Goal: Transaction & Acquisition: Purchase product/service

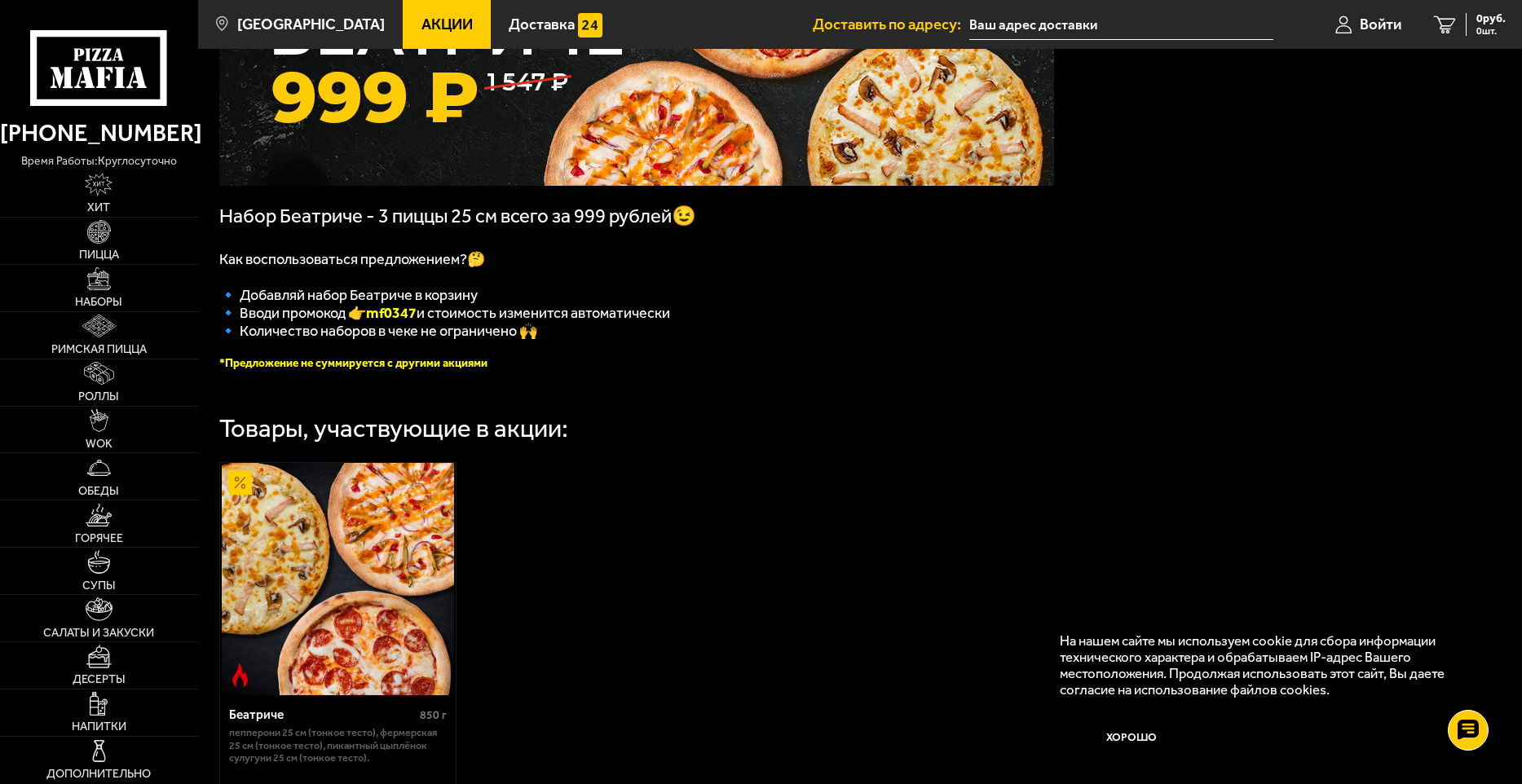
scroll to position [245, 0]
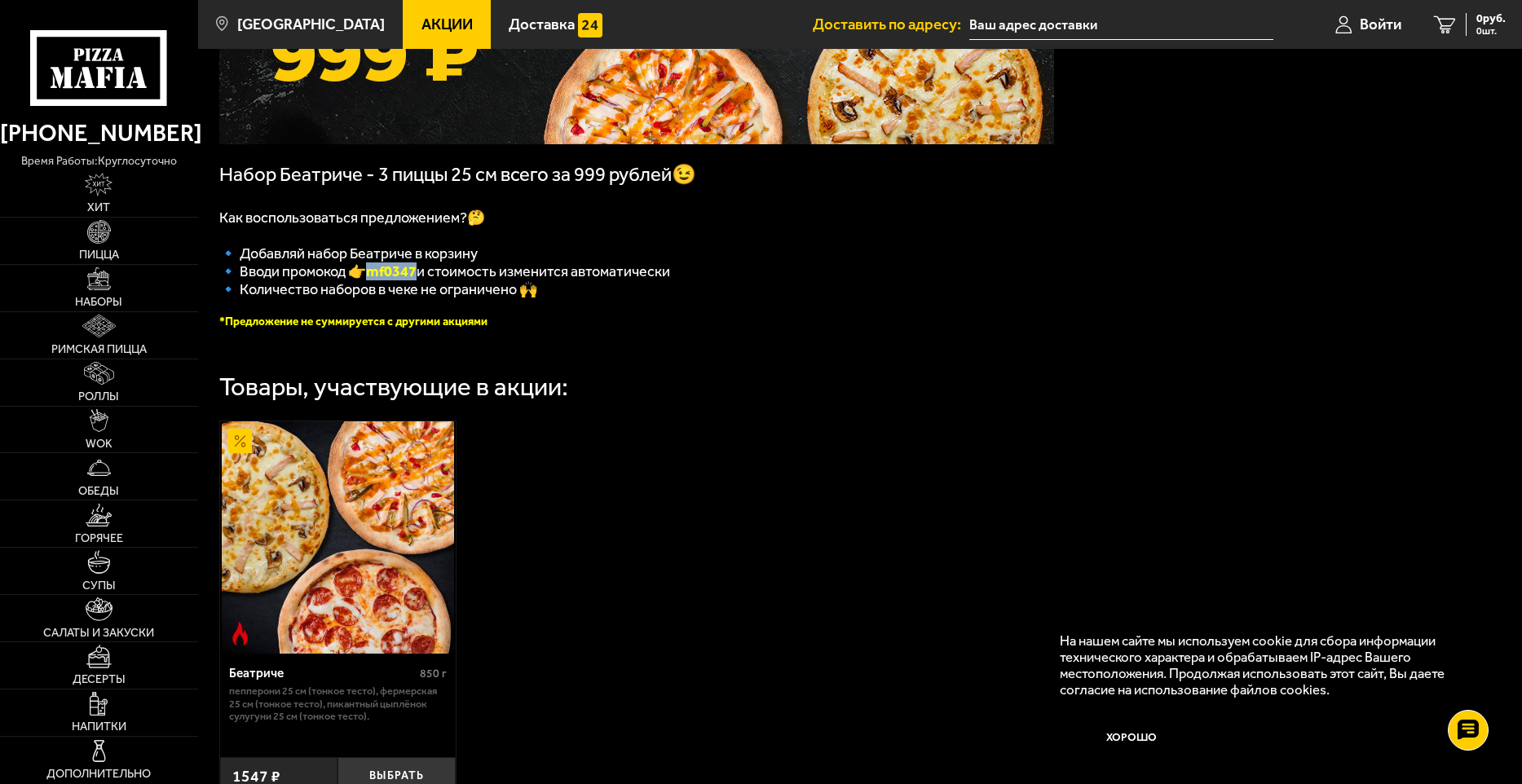
drag, startPoint x: 421, startPoint y: 279, endPoint x: 377, endPoint y: 275, distance: 44.2
click at [377, 275] on b "mf0347" at bounding box center [391, 271] width 51 height 18
copy b "mf0347"
click at [397, 325] on font "*Предложение не суммируется с другими акциями" at bounding box center [353, 321] width 268 height 14
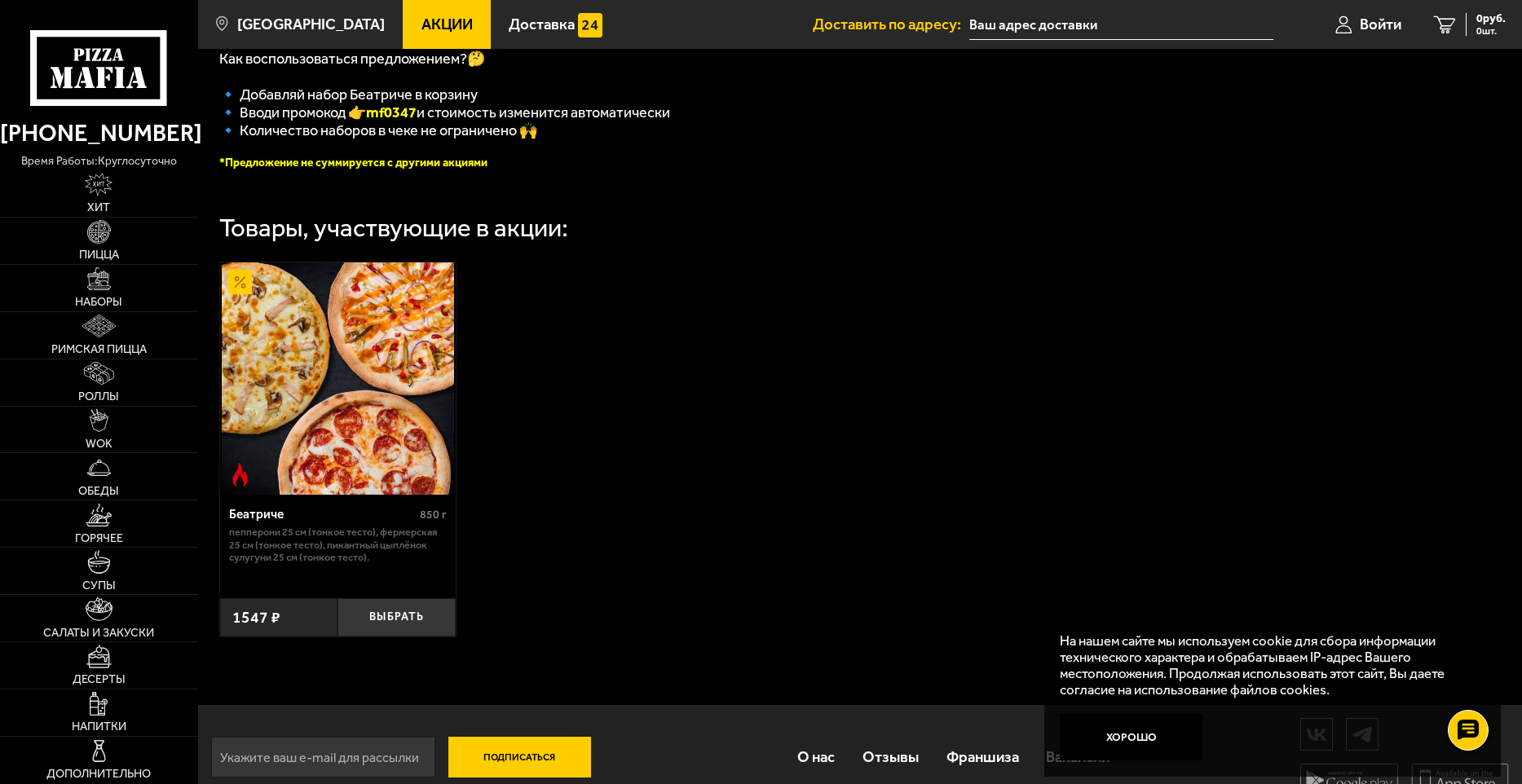
scroll to position [442, 0]
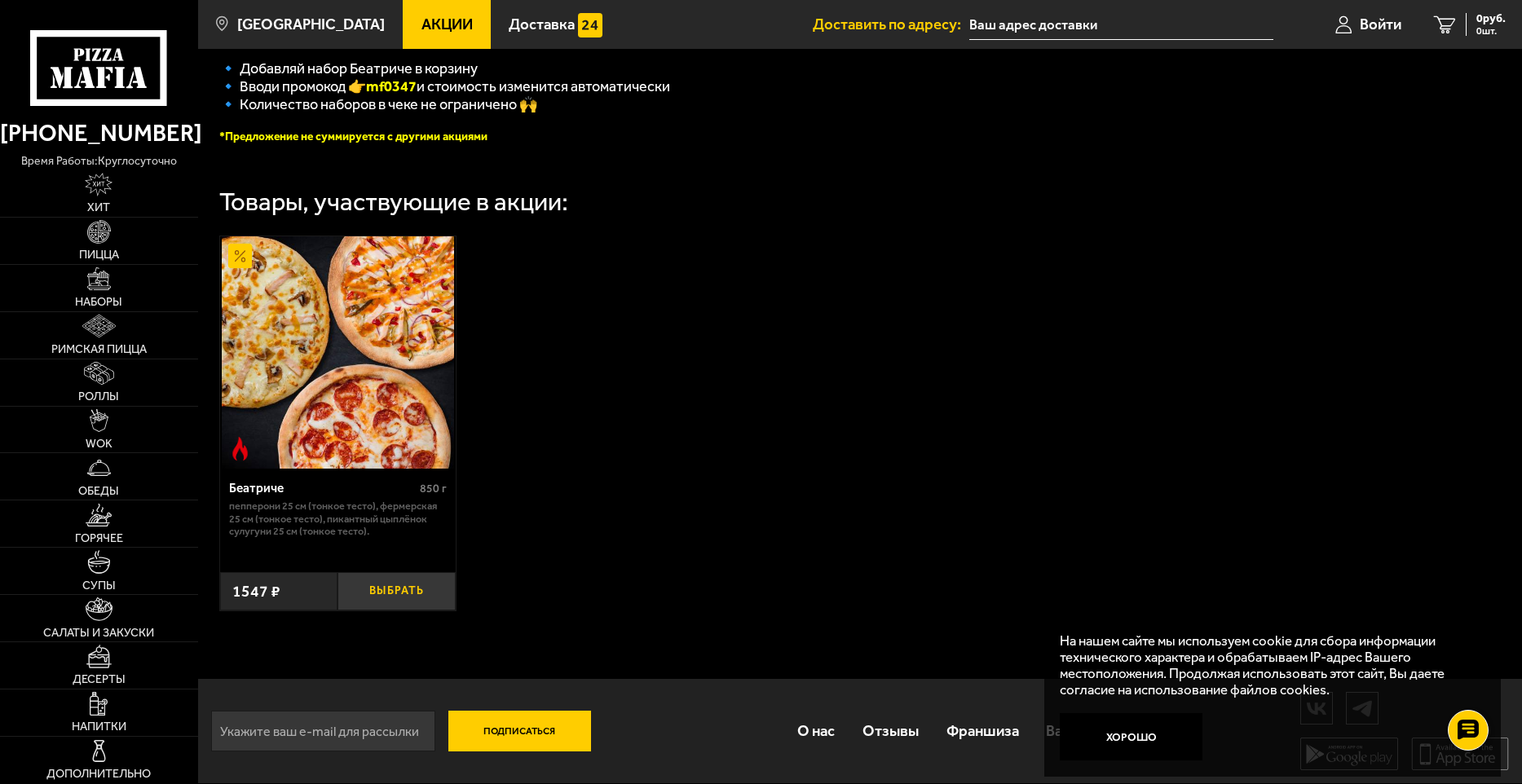
click at [422, 585] on button "Выбрать" at bounding box center [397, 592] width 118 height 39
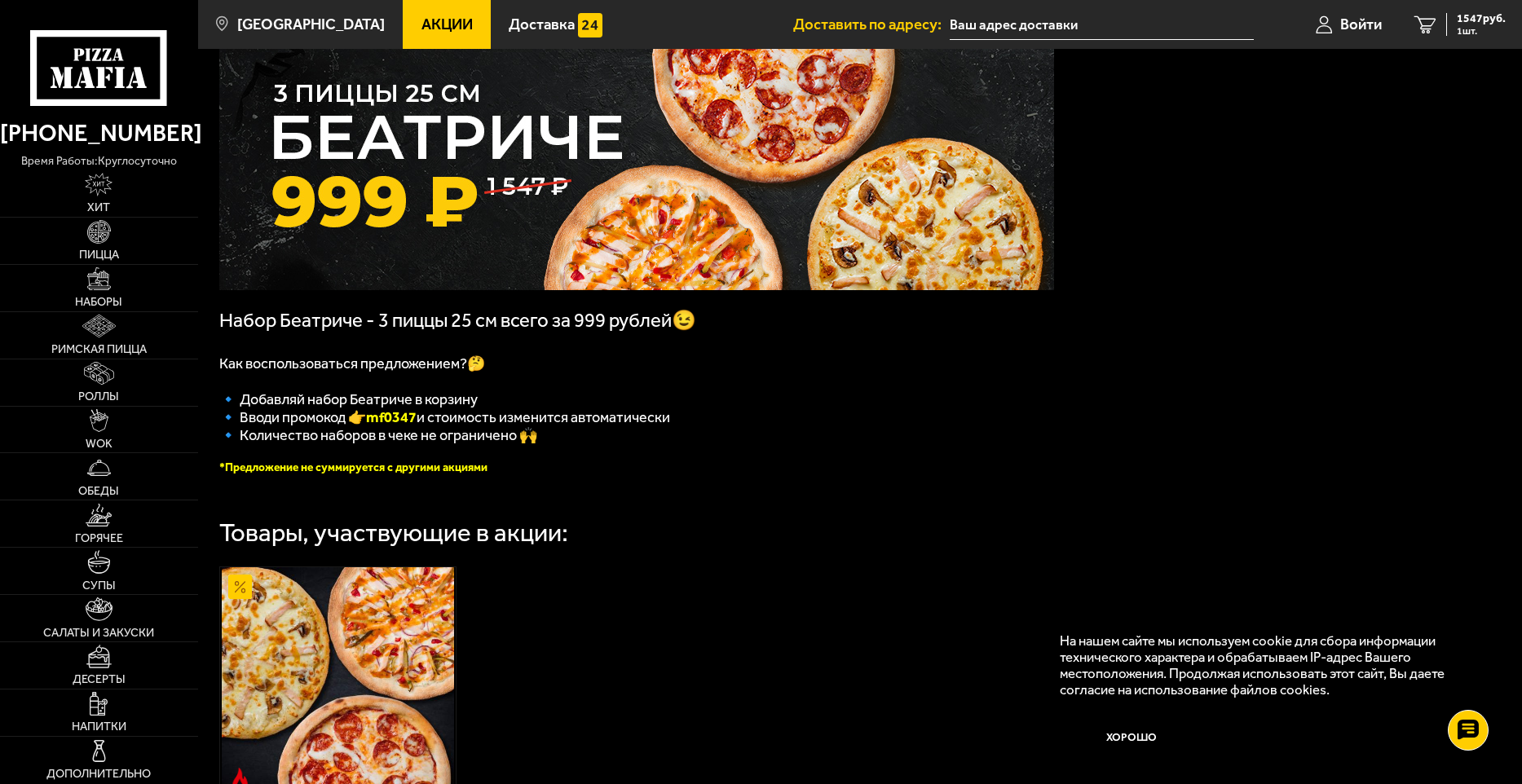
scroll to position [0, 0]
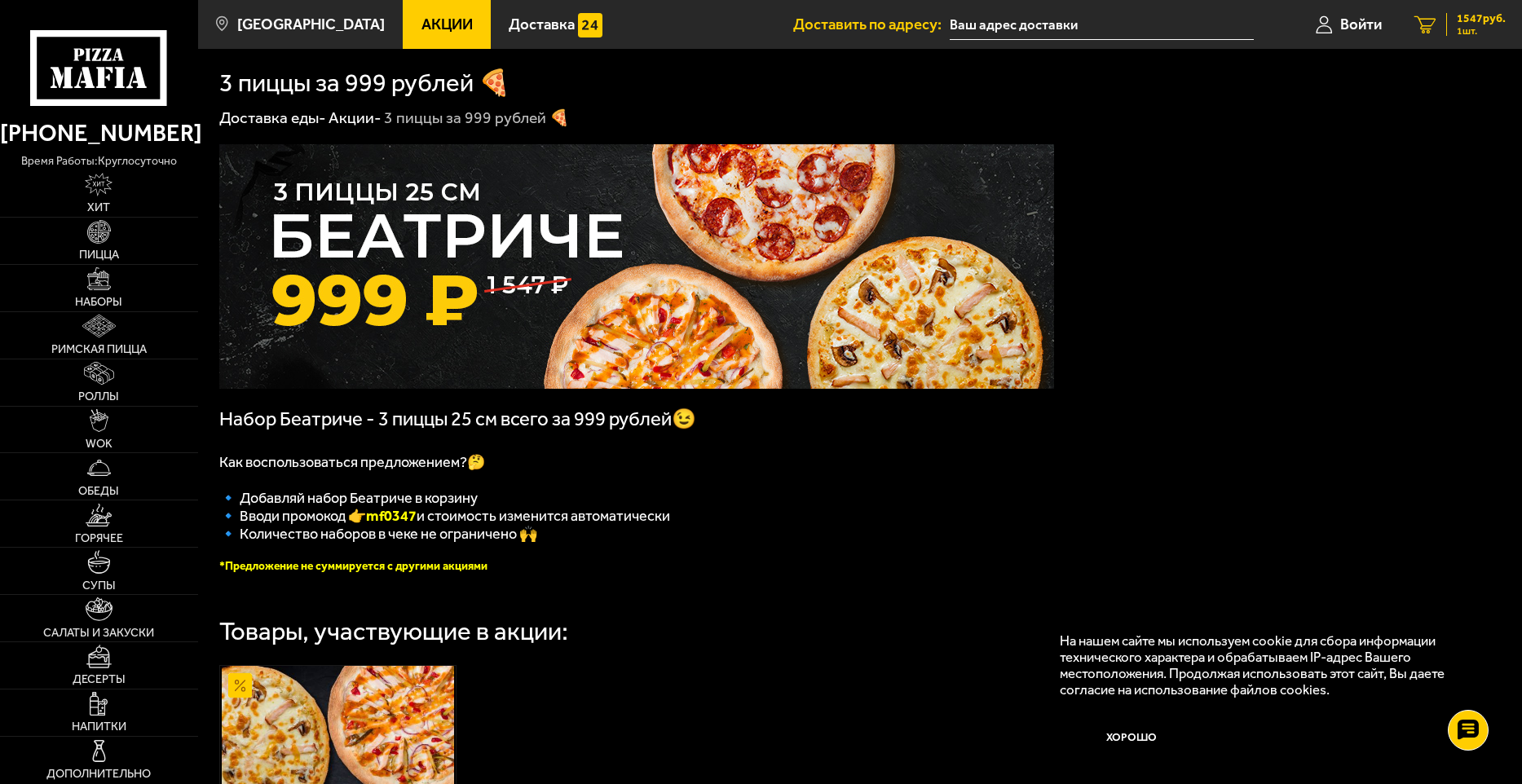
click at [1484, 29] on span "1 шт." at bounding box center [1481, 30] width 49 height 10
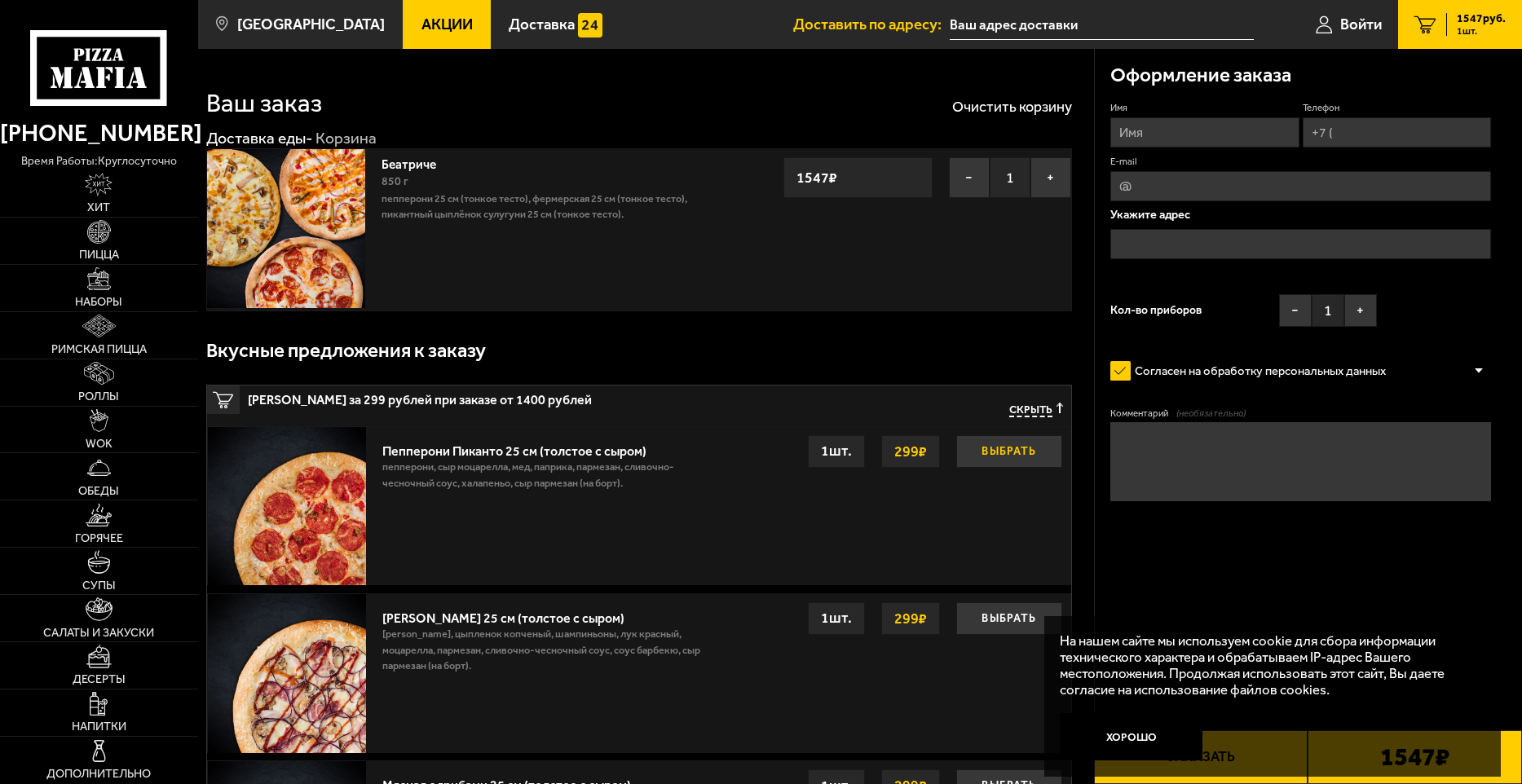
click at [966, 446] on button "Выбрать" at bounding box center [1008, 451] width 106 height 33
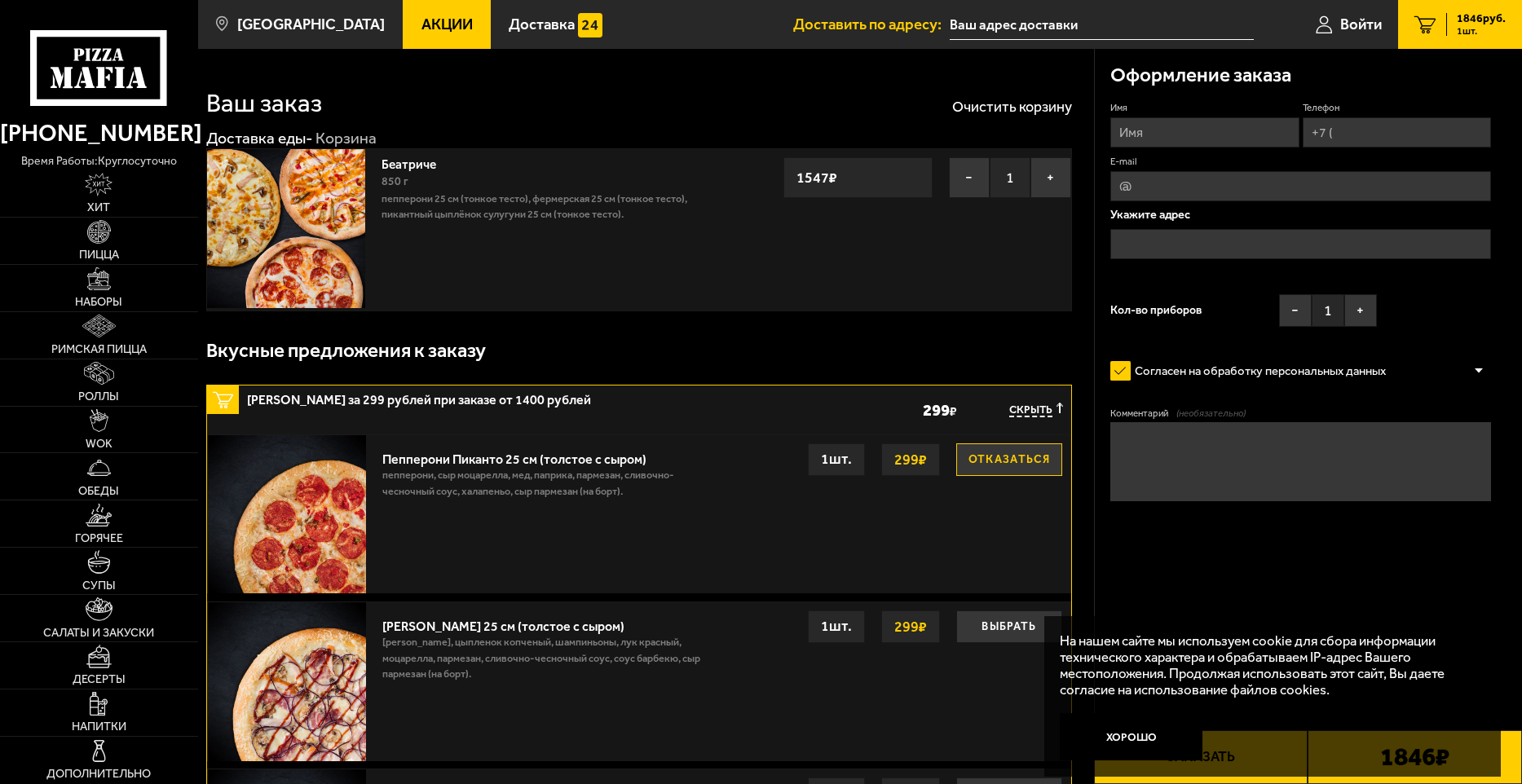
scroll to position [245, 0]
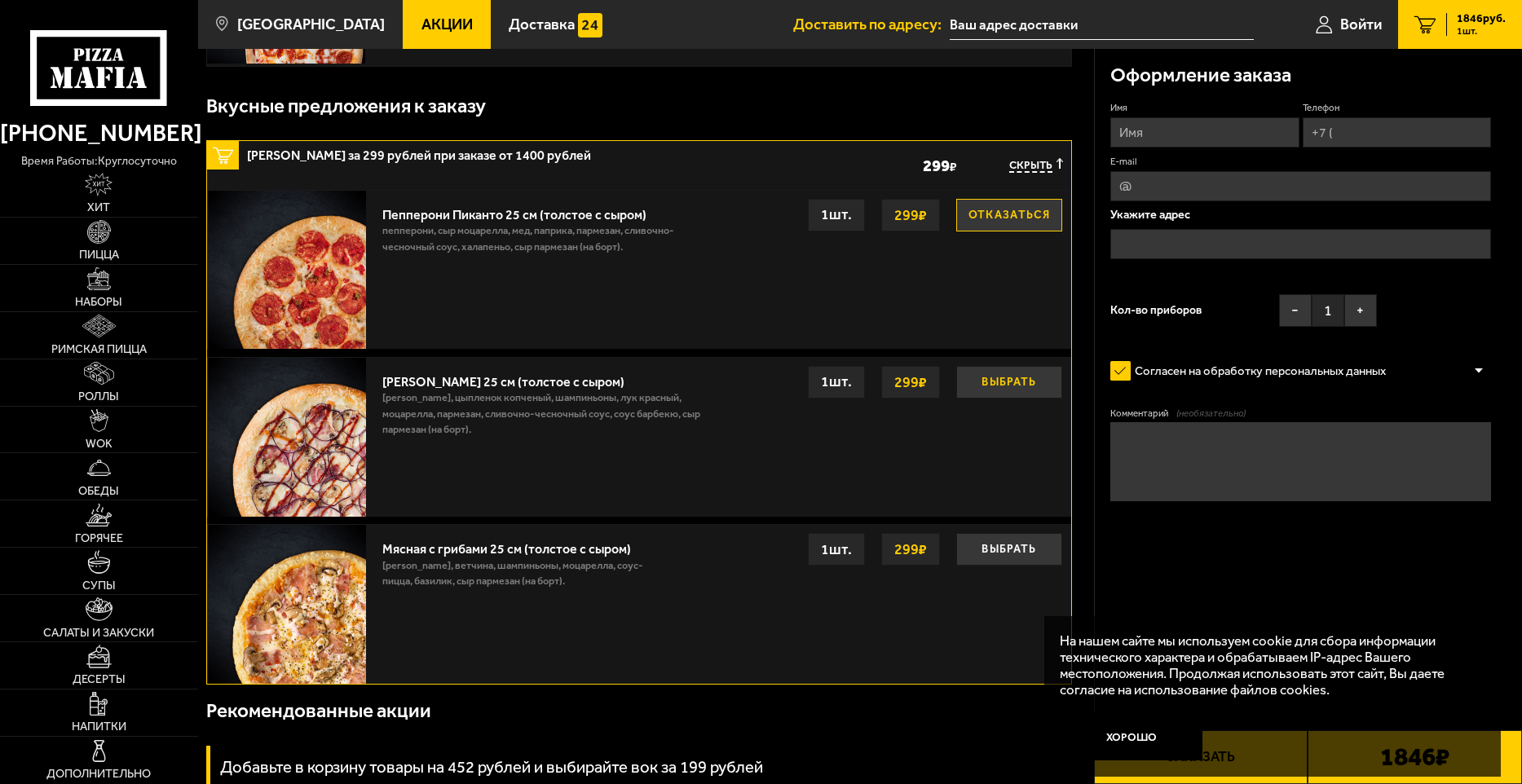
click at [985, 388] on button "Выбрать" at bounding box center [1008, 382] width 106 height 33
click at [1019, 547] on button "Выбрать" at bounding box center [1008, 549] width 106 height 33
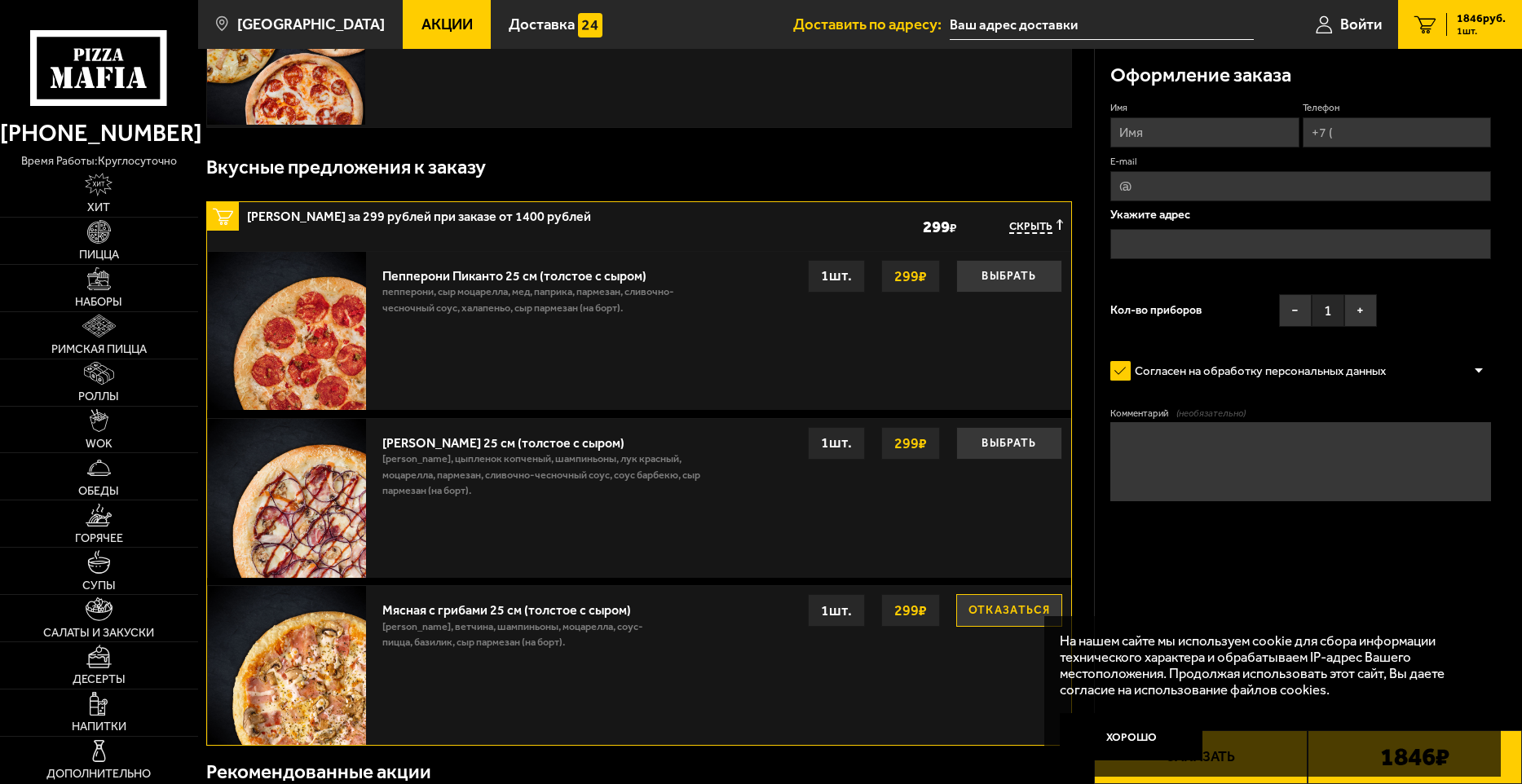
scroll to position [0, 0]
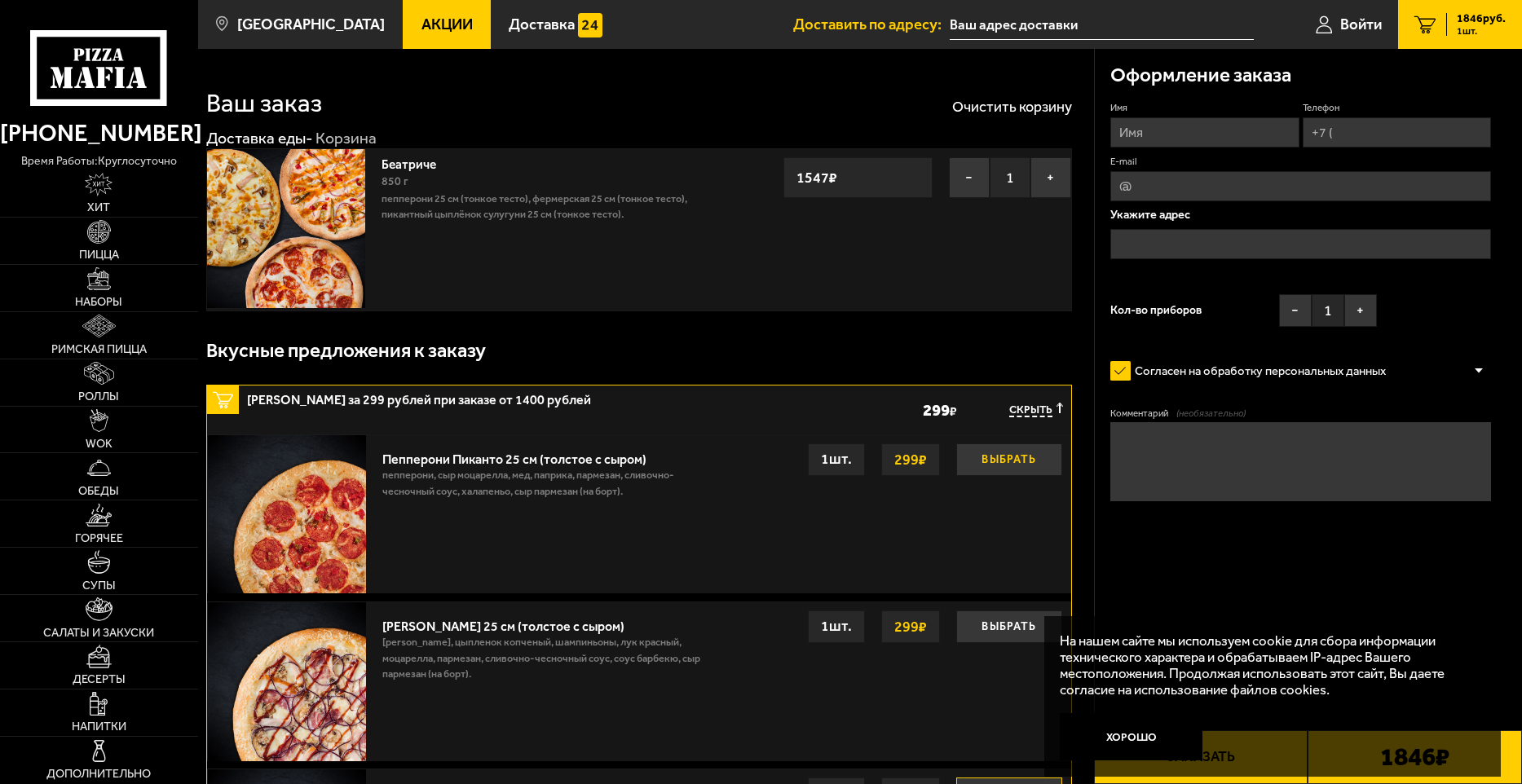
click at [991, 466] on button "Выбрать" at bounding box center [1008, 459] width 106 height 33
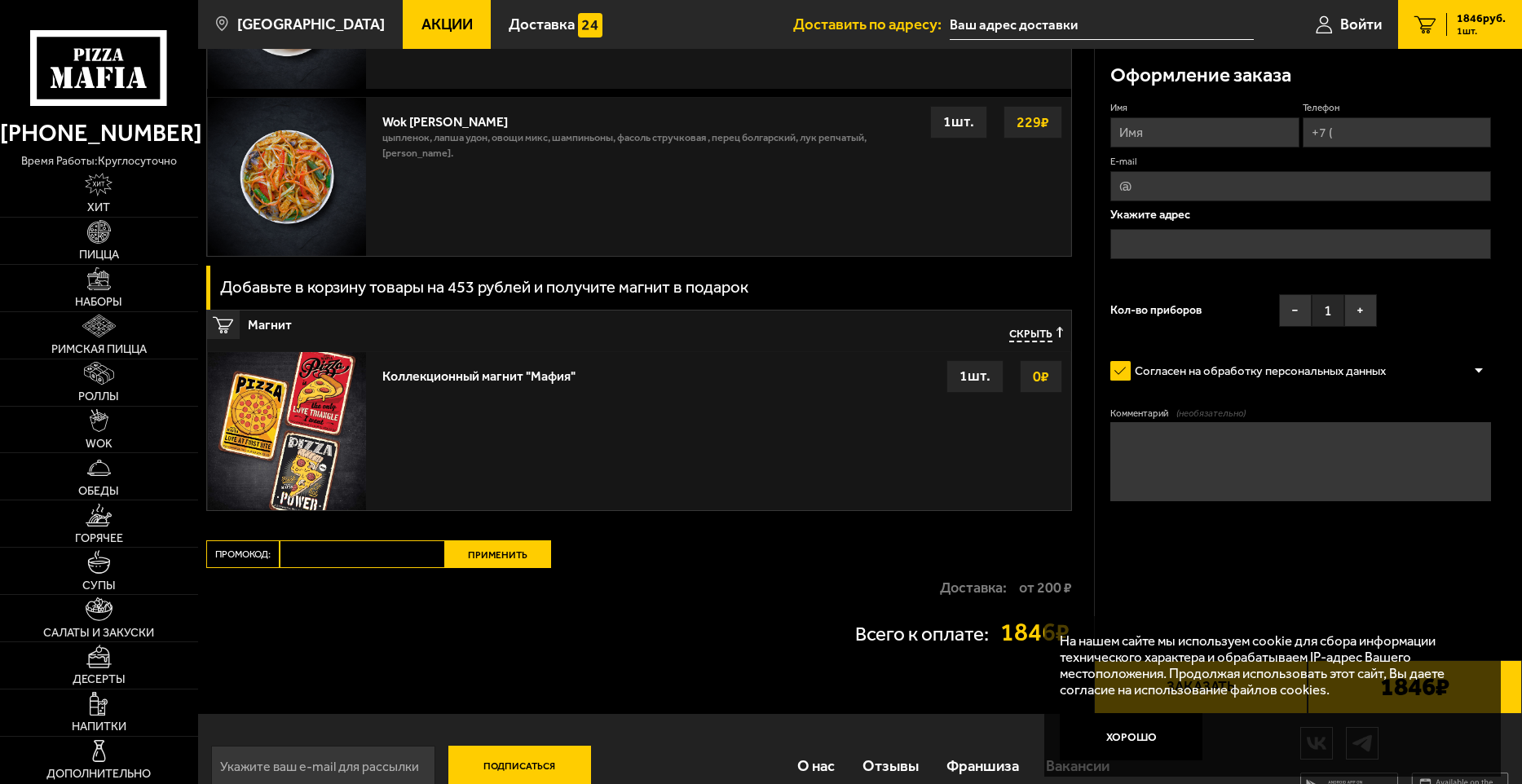
scroll to position [1856, 0]
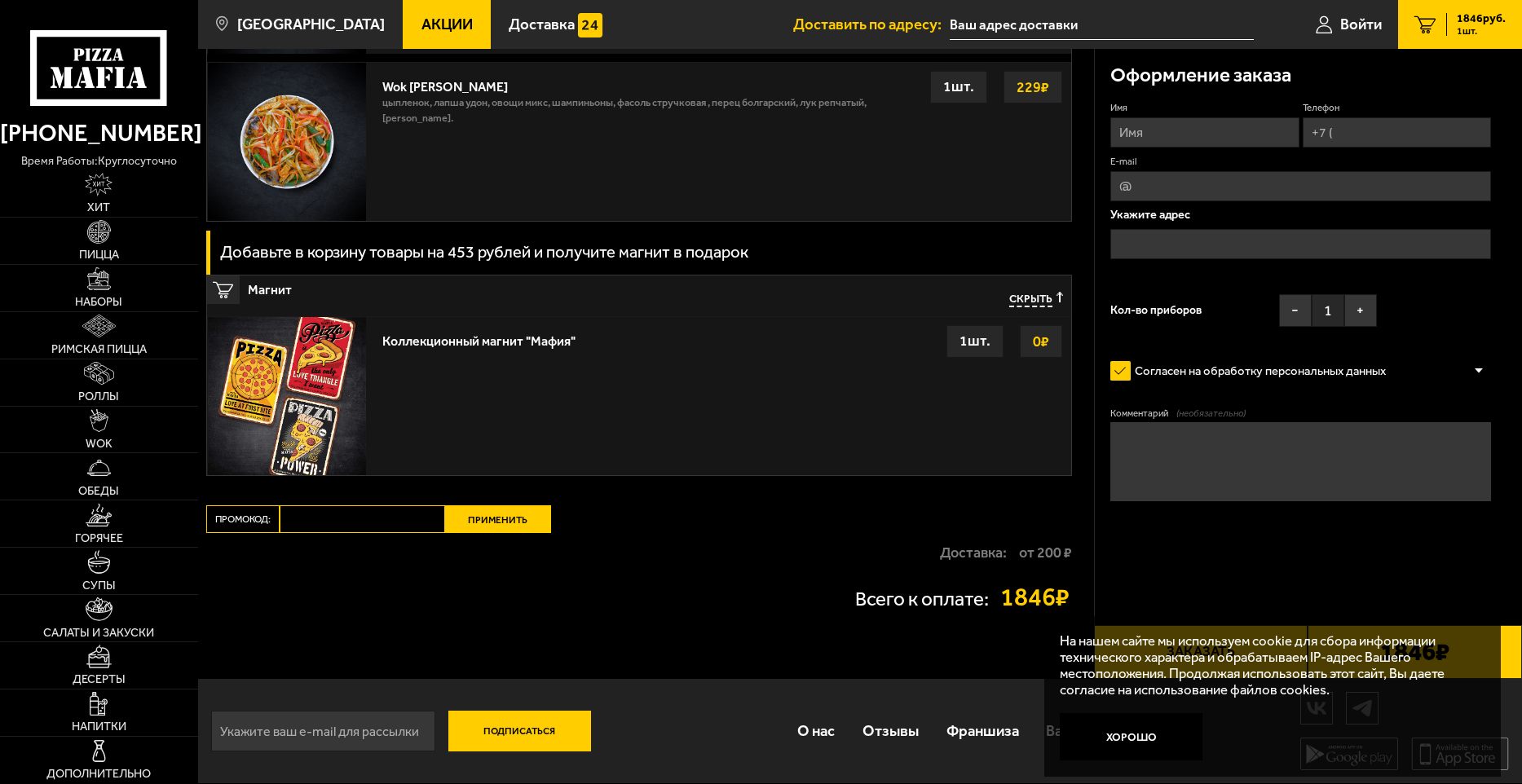
click at [299, 511] on input "Промокод:" at bounding box center [362, 519] width 165 height 28
paste input "mf0347"
type input "mf0347"
click at [493, 520] on button "Применить" at bounding box center [498, 519] width 106 height 28
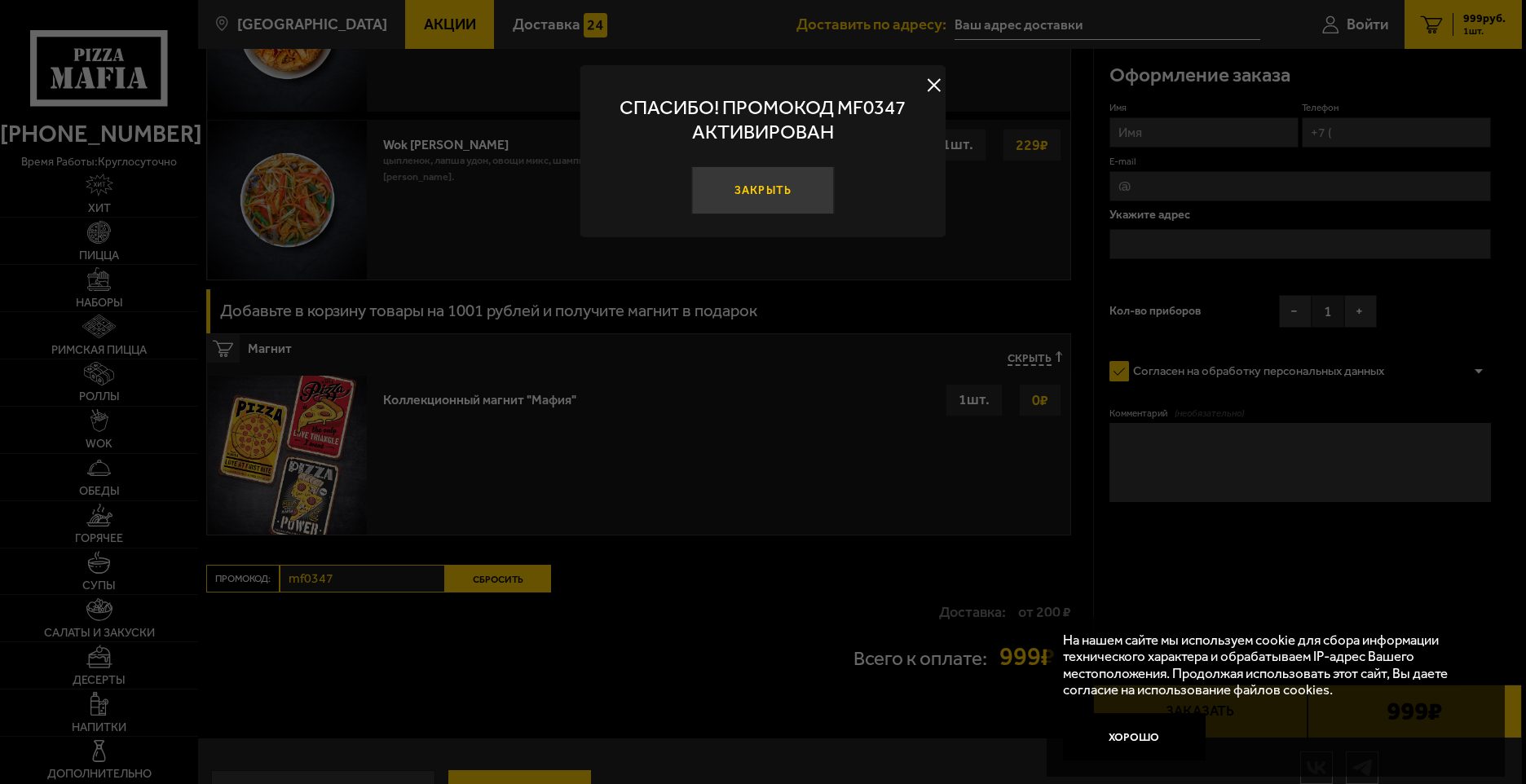
click at [761, 185] on button "Закрыть" at bounding box center [763, 190] width 144 height 48
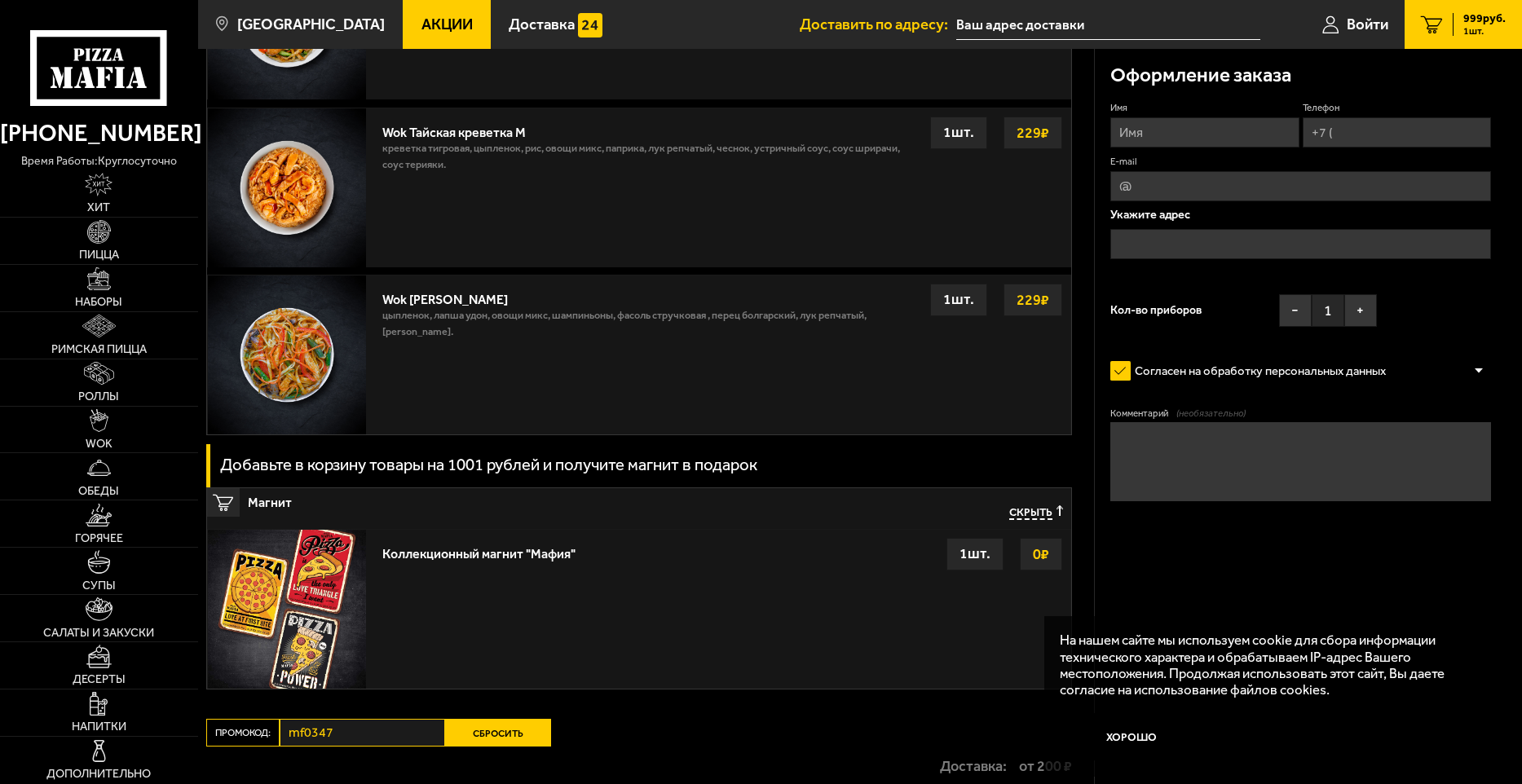
scroll to position [1423, 0]
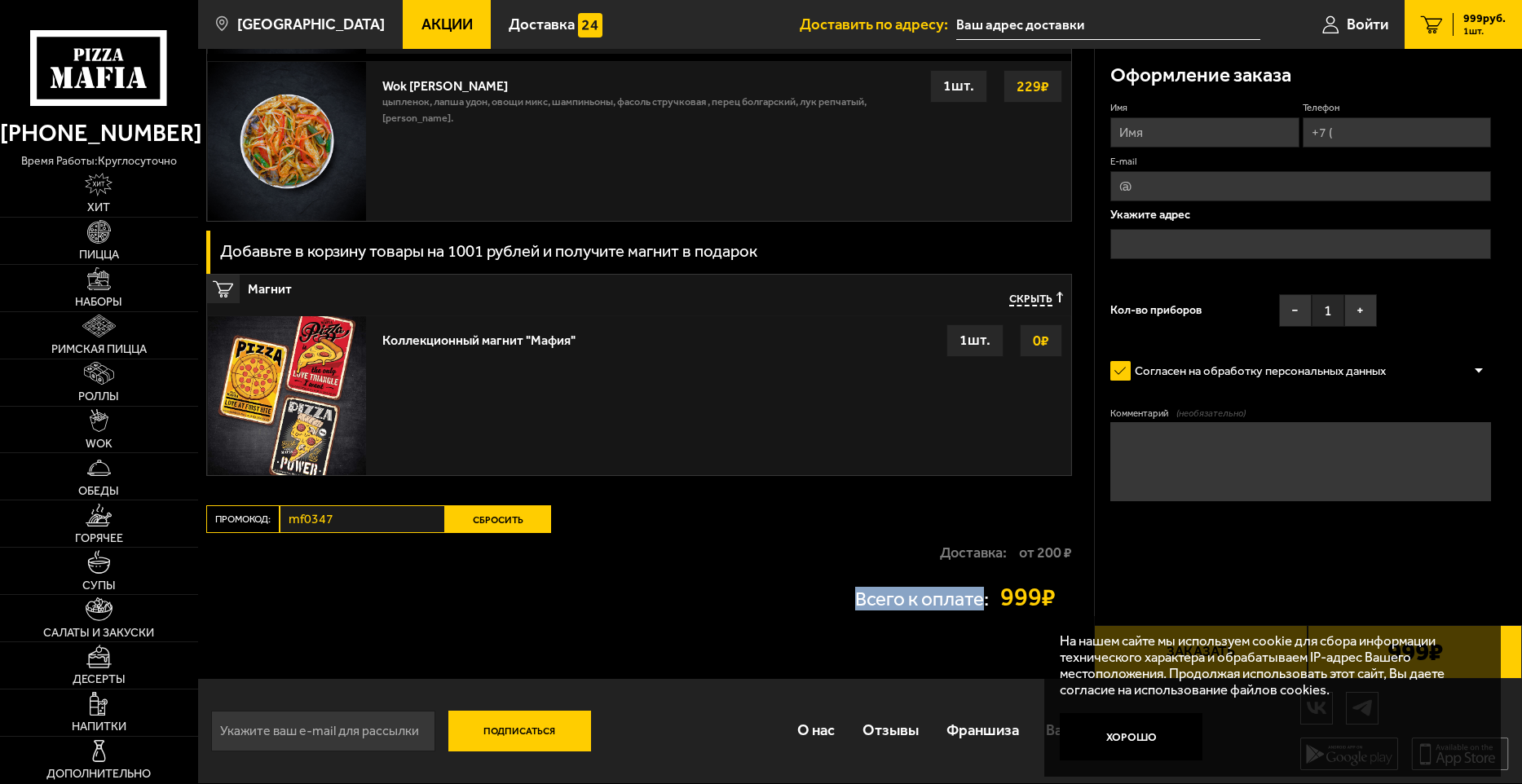
drag, startPoint x: 851, startPoint y: 596, endPoint x: 977, endPoint y: 597, distance: 126.0
click at [977, 597] on p "Всего к оплате:" at bounding box center [922, 599] width 134 height 20
drag, startPoint x: 977, startPoint y: 597, endPoint x: 936, endPoint y: 565, distance: 52.0
click at [936, 565] on div "Доставка: от 200 ₽" at bounding box center [639, 553] width 866 height 39
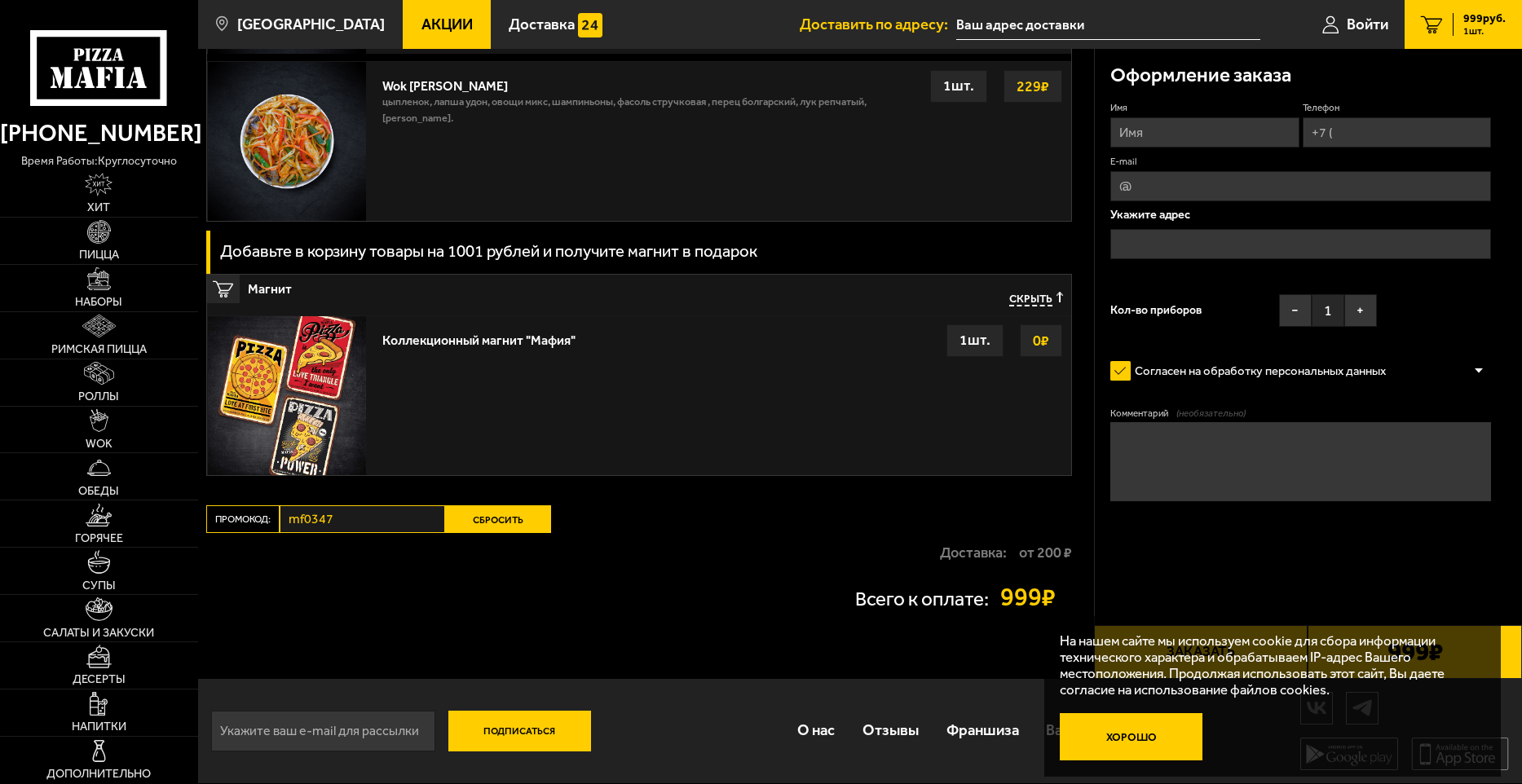
click at [1140, 727] on button "Хорошо" at bounding box center [1131, 736] width 143 height 47
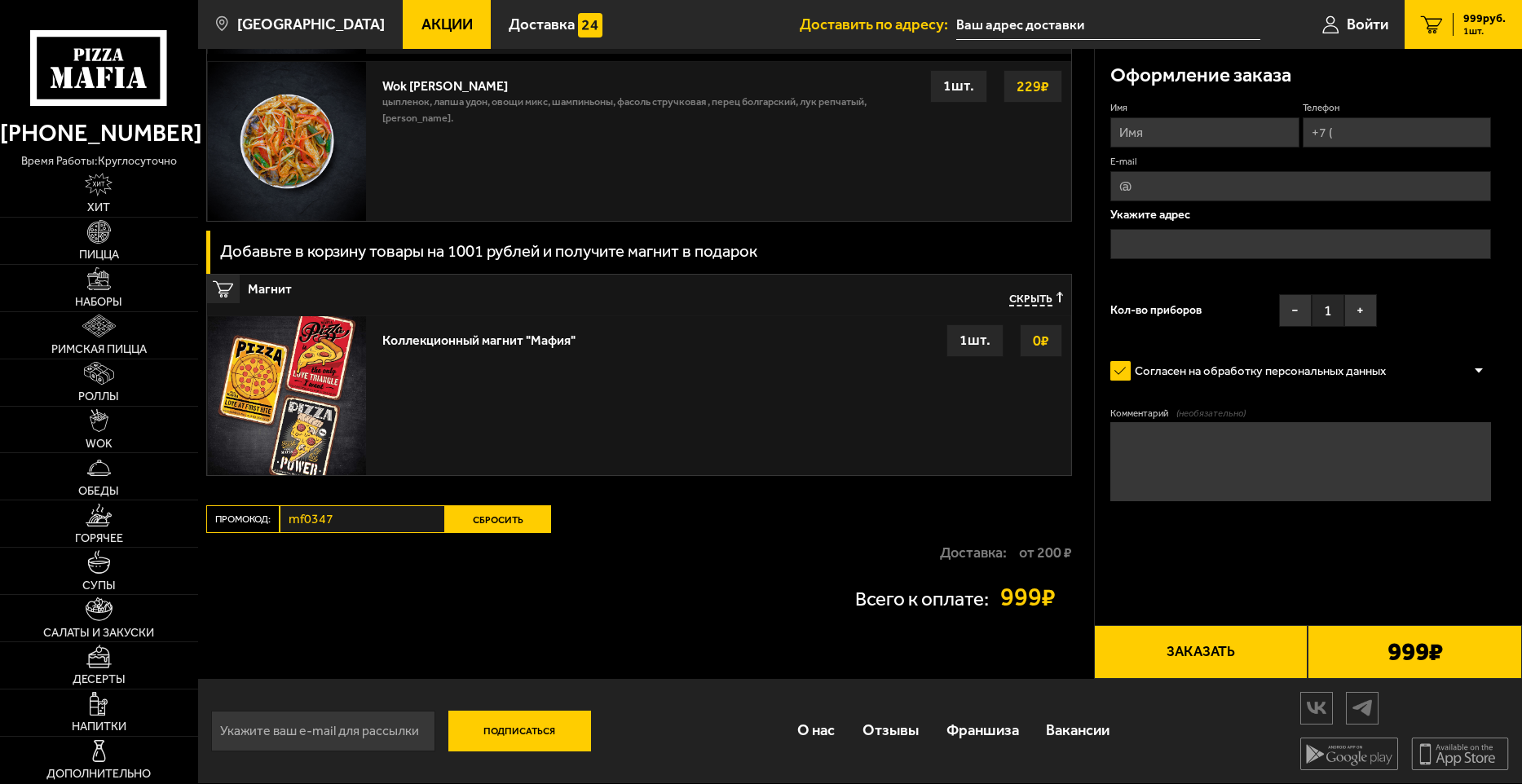
click at [1116, 371] on label "Согласен на обработку персональных данных" at bounding box center [1256, 371] width 291 height 32
click at [0, 0] on input "Согласен на обработку персональных данных" at bounding box center [0, 0] width 0 height 0
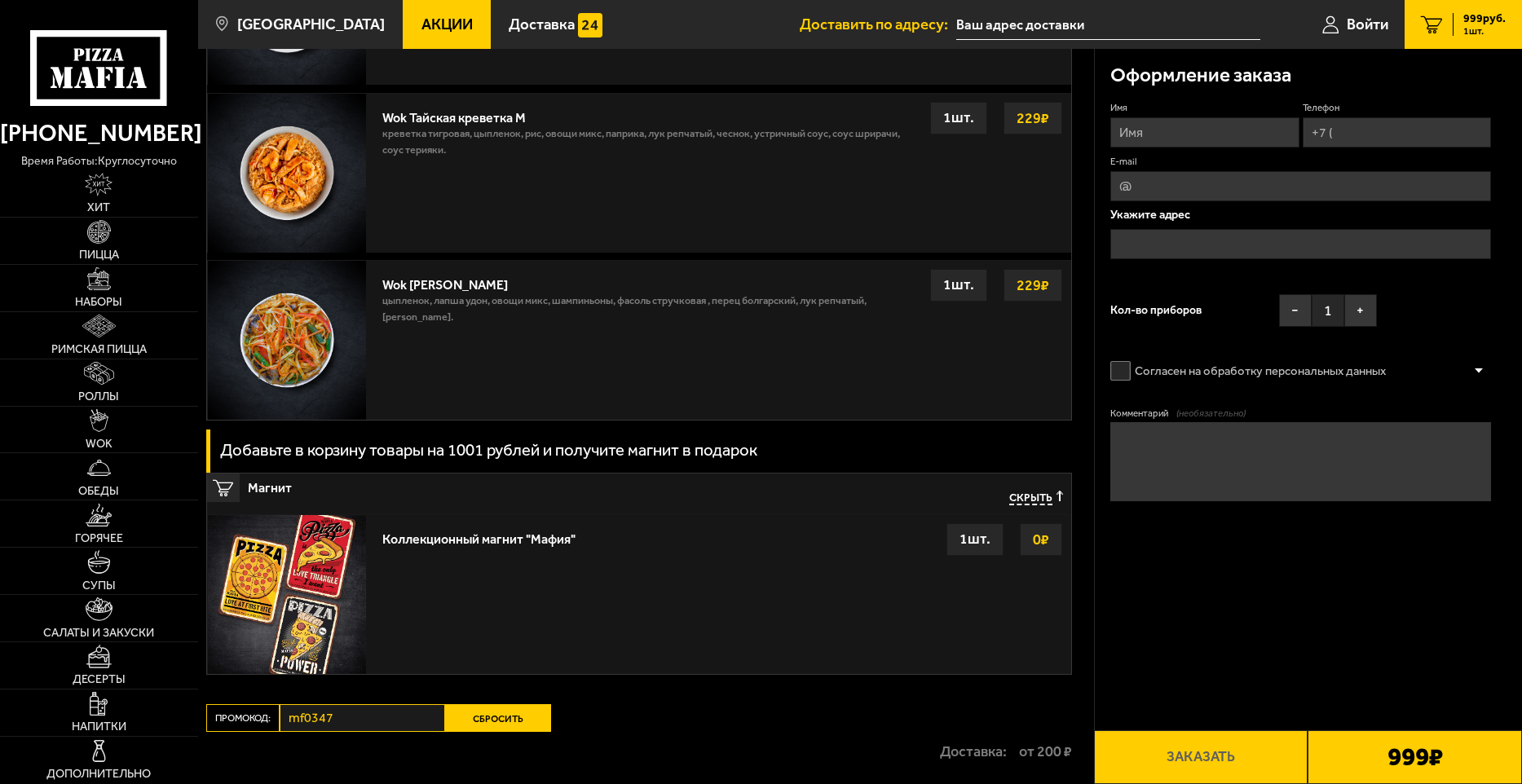
scroll to position [1179, 0]
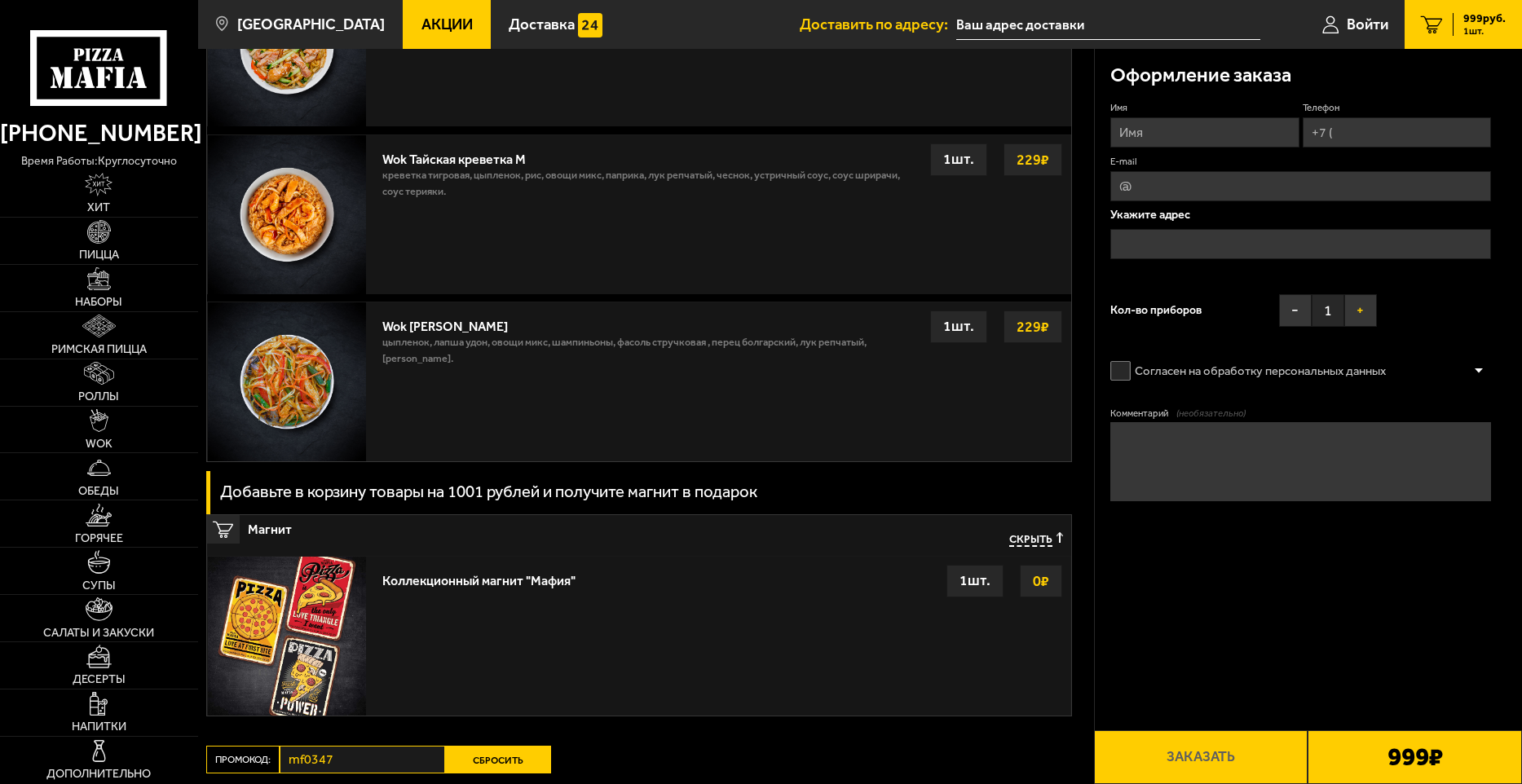
click at [1362, 308] on button "+" at bounding box center [1360, 310] width 33 height 33
click at [1387, 121] on input "Телефон" at bounding box center [1396, 132] width 188 height 30
type input "[PHONE_NUMBER]"
click at [1295, 187] on input "E-mail" at bounding box center [1300, 187] width 380 height 30
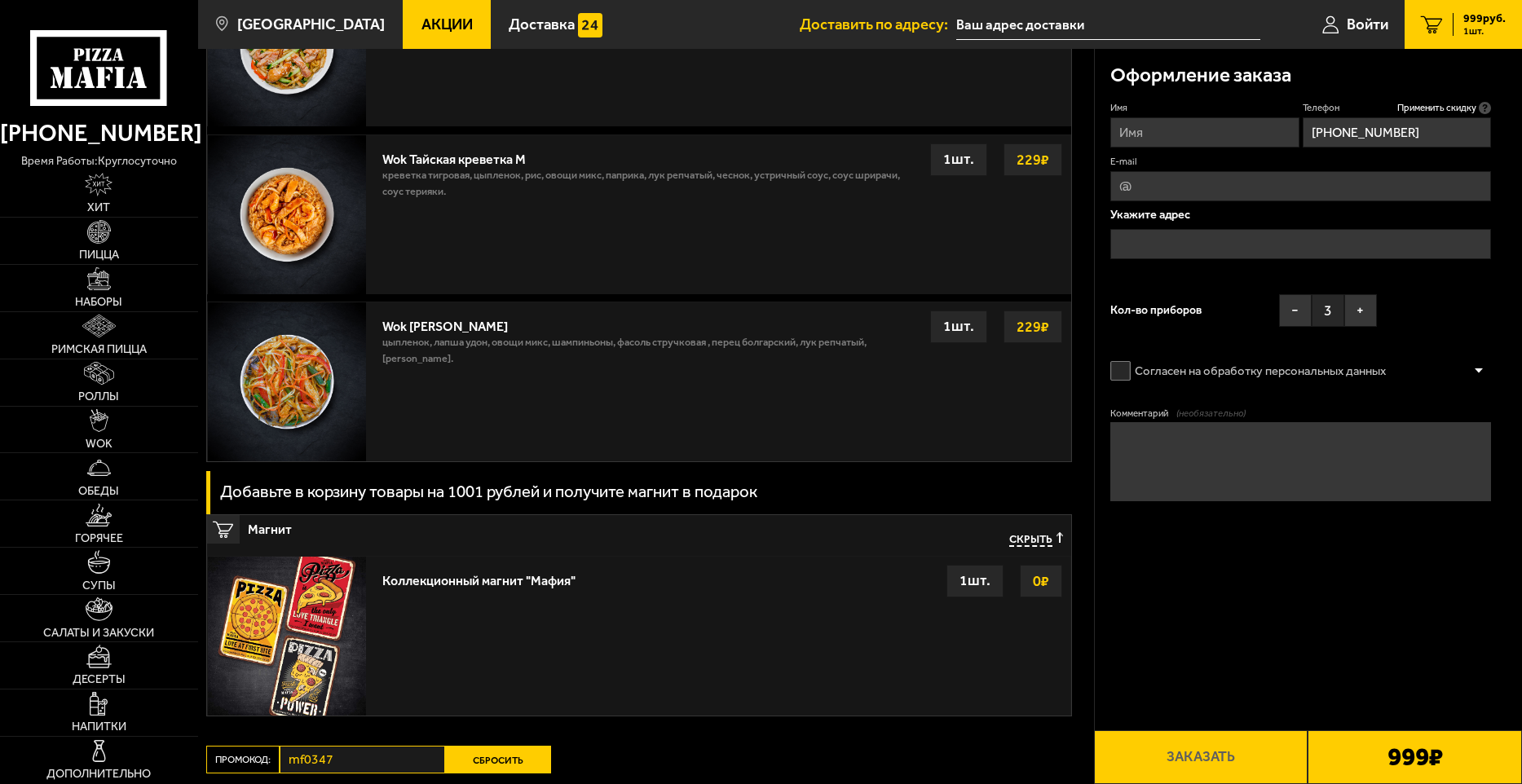
click at [1244, 247] on input "text" at bounding box center [1300, 244] width 380 height 30
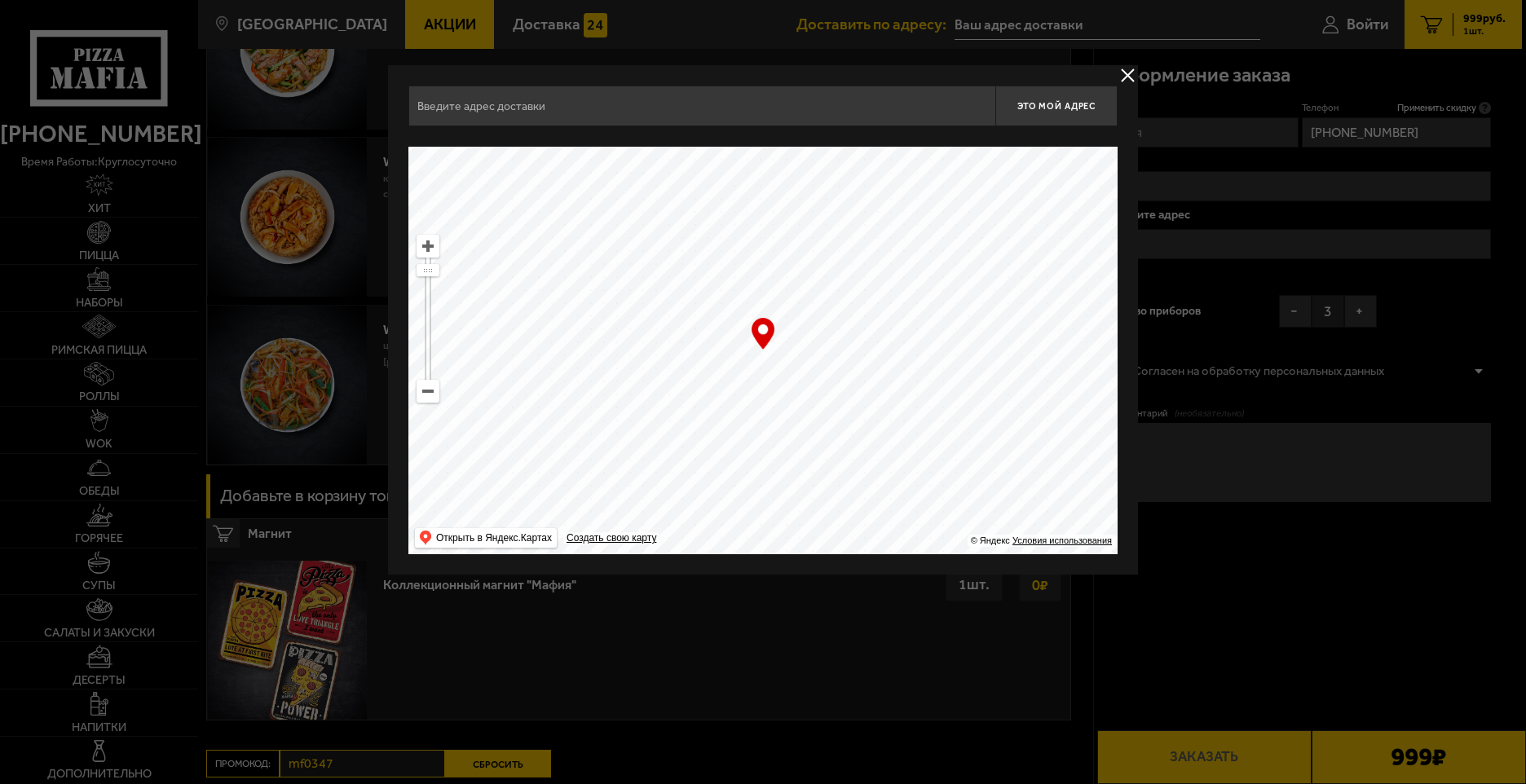
drag, startPoint x: 700, startPoint y: 345, endPoint x: 571, endPoint y: 265, distance: 151.8
click at [571, 265] on ymaps at bounding box center [763, 350] width 709 height 407
drag, startPoint x: 901, startPoint y: 328, endPoint x: 860, endPoint y: 198, distance: 136.3
click at [860, 200] on ymaps at bounding box center [763, 350] width 709 height 407
drag, startPoint x: 1038, startPoint y: 419, endPoint x: 682, endPoint y: 299, distance: 375.7
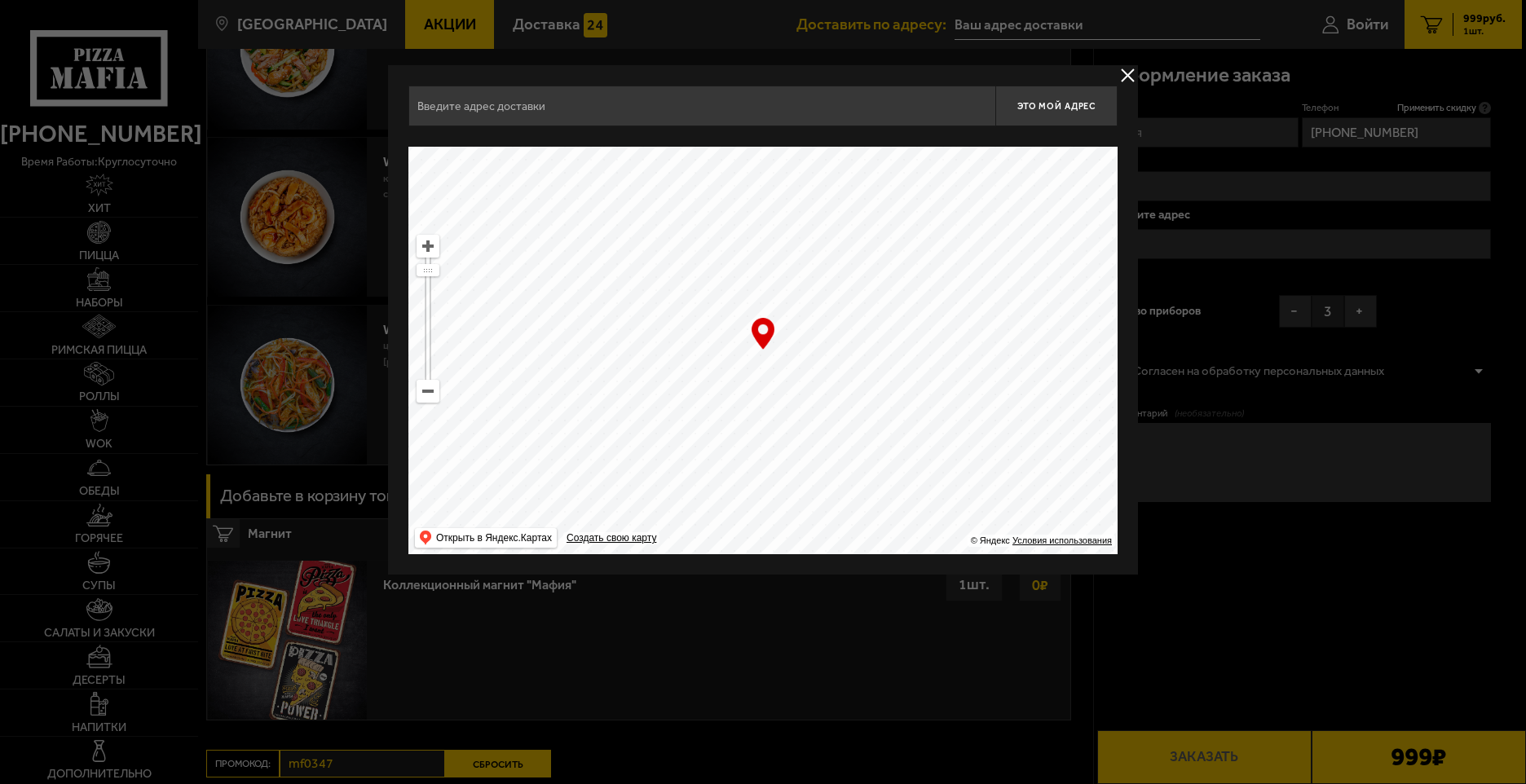
click at [688, 308] on ymaps at bounding box center [763, 350] width 709 height 407
type input "[STREET_ADDRESS]"
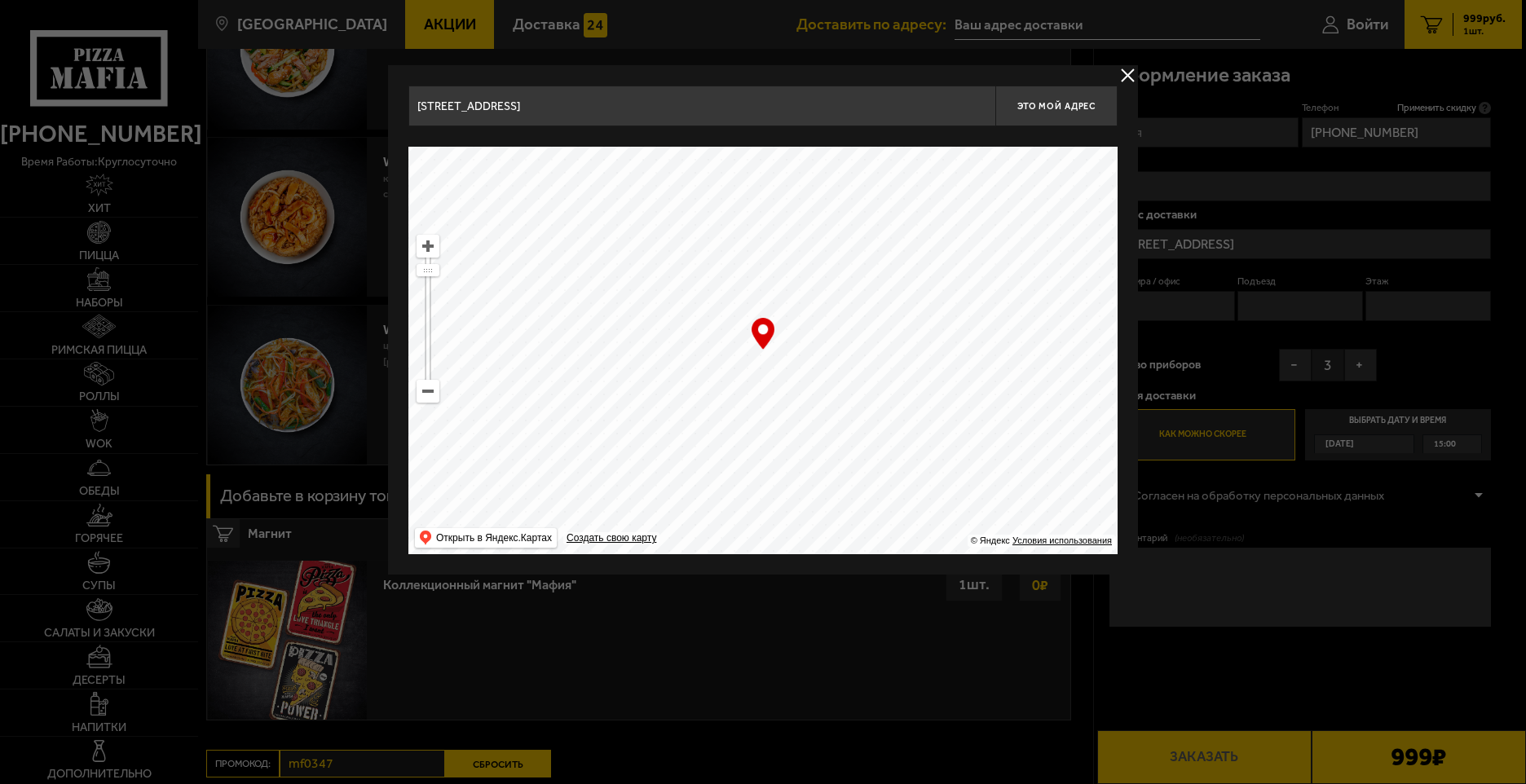
drag, startPoint x: 985, startPoint y: 393, endPoint x: 580, endPoint y: 304, distance: 414.7
click at [585, 304] on ymaps at bounding box center [763, 350] width 709 height 407
drag, startPoint x: 904, startPoint y: 396, endPoint x: 639, endPoint y: 264, distance: 296.1
click at [639, 264] on ymaps at bounding box center [763, 350] width 709 height 407
click at [429, 402] on ymaps at bounding box center [428, 391] width 23 height 23
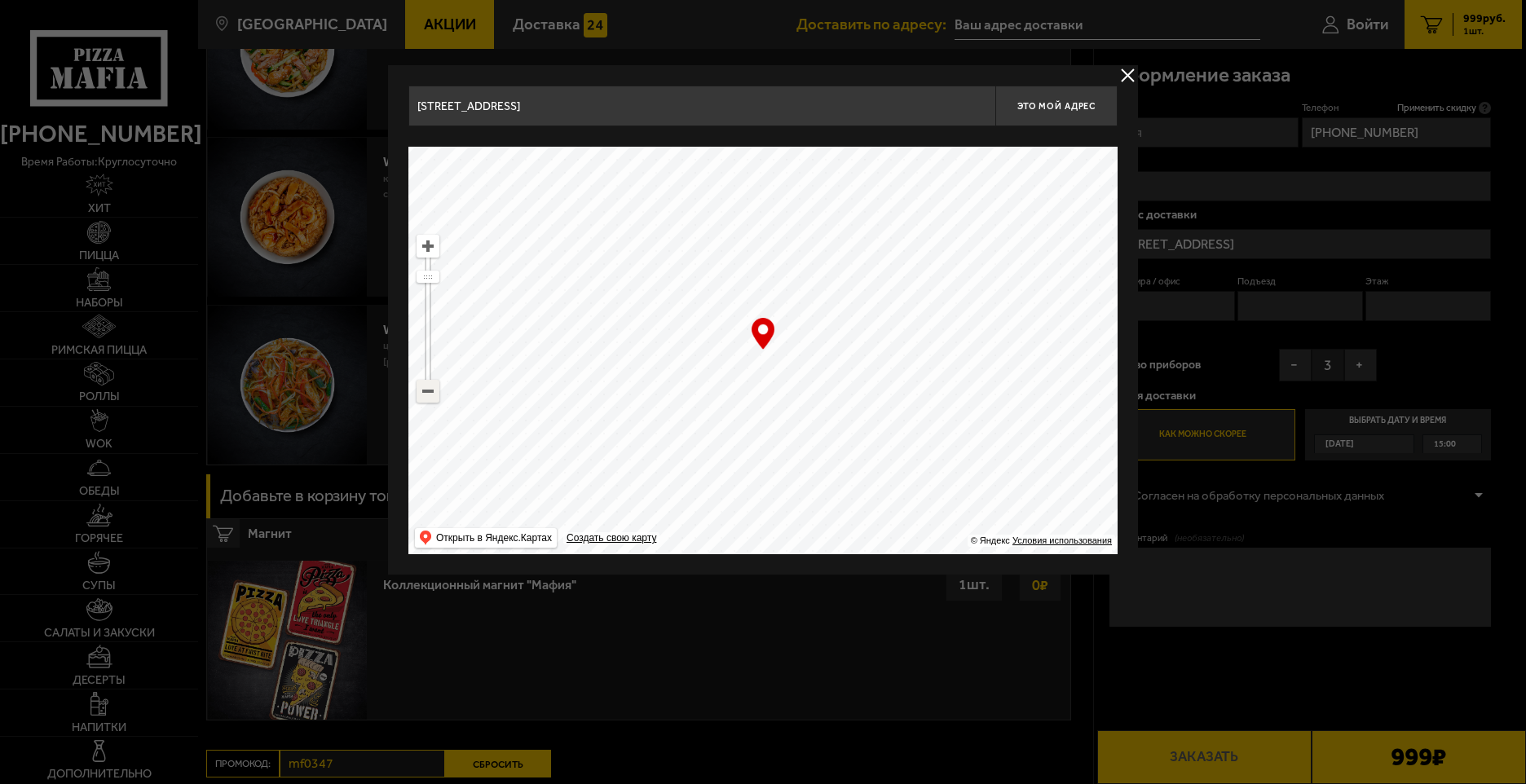
click at [430, 399] on ymaps at bounding box center [428, 391] width 21 height 21
drag, startPoint x: 763, startPoint y: 400, endPoint x: 801, endPoint y: 297, distance: 109.8
click at [800, 298] on ymaps at bounding box center [763, 350] width 709 height 407
drag, startPoint x: 855, startPoint y: 462, endPoint x: 807, endPoint y: 349, distance: 122.8
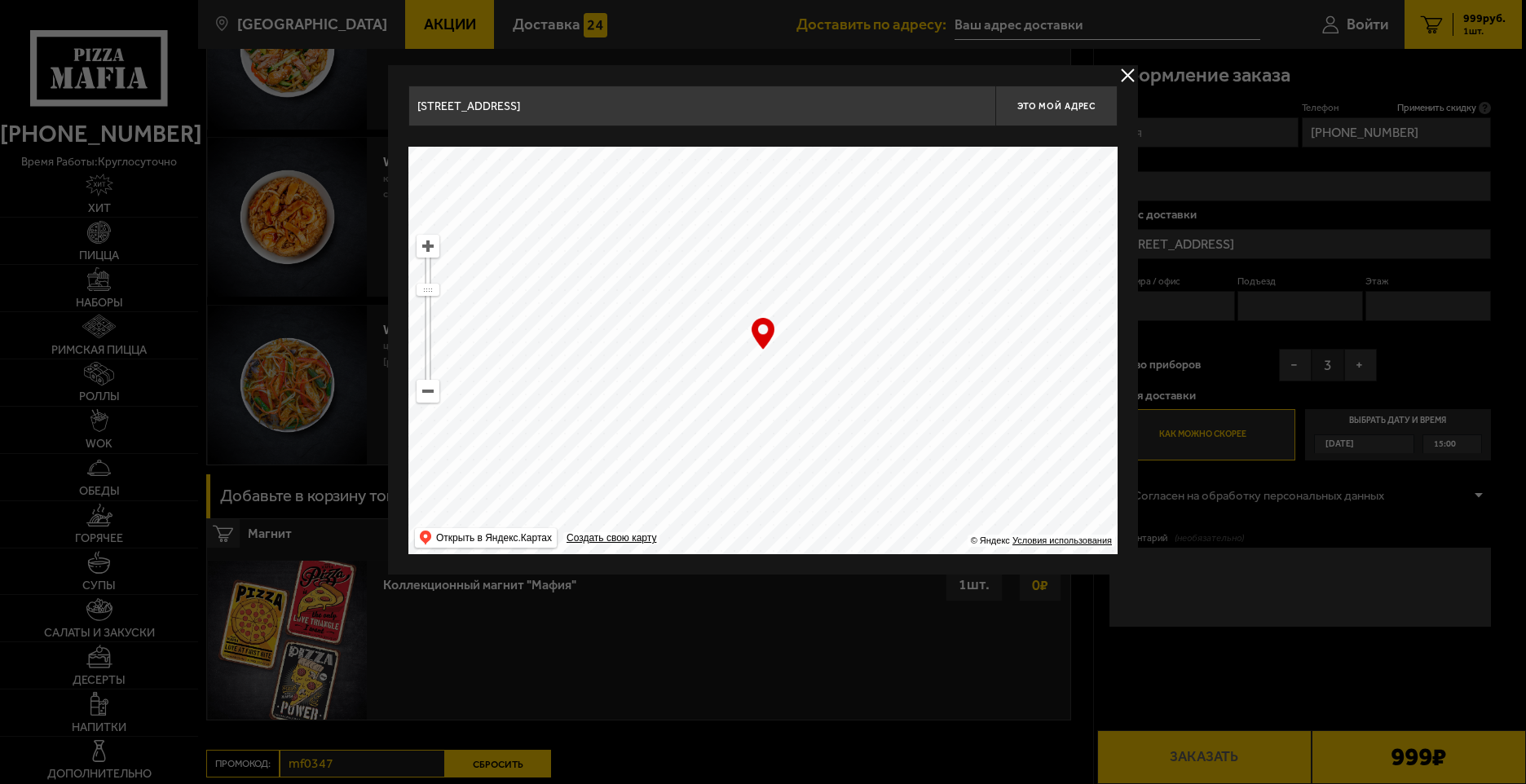
click at [809, 353] on ymaps at bounding box center [763, 350] width 709 height 407
drag, startPoint x: 851, startPoint y: 451, endPoint x: 860, endPoint y: 363, distance: 88.5
click at [860, 363] on ymaps at bounding box center [763, 350] width 709 height 407
drag, startPoint x: 741, startPoint y: 403, endPoint x: 892, endPoint y: 228, distance: 231.1
click at [892, 228] on ymaps at bounding box center [763, 350] width 709 height 407
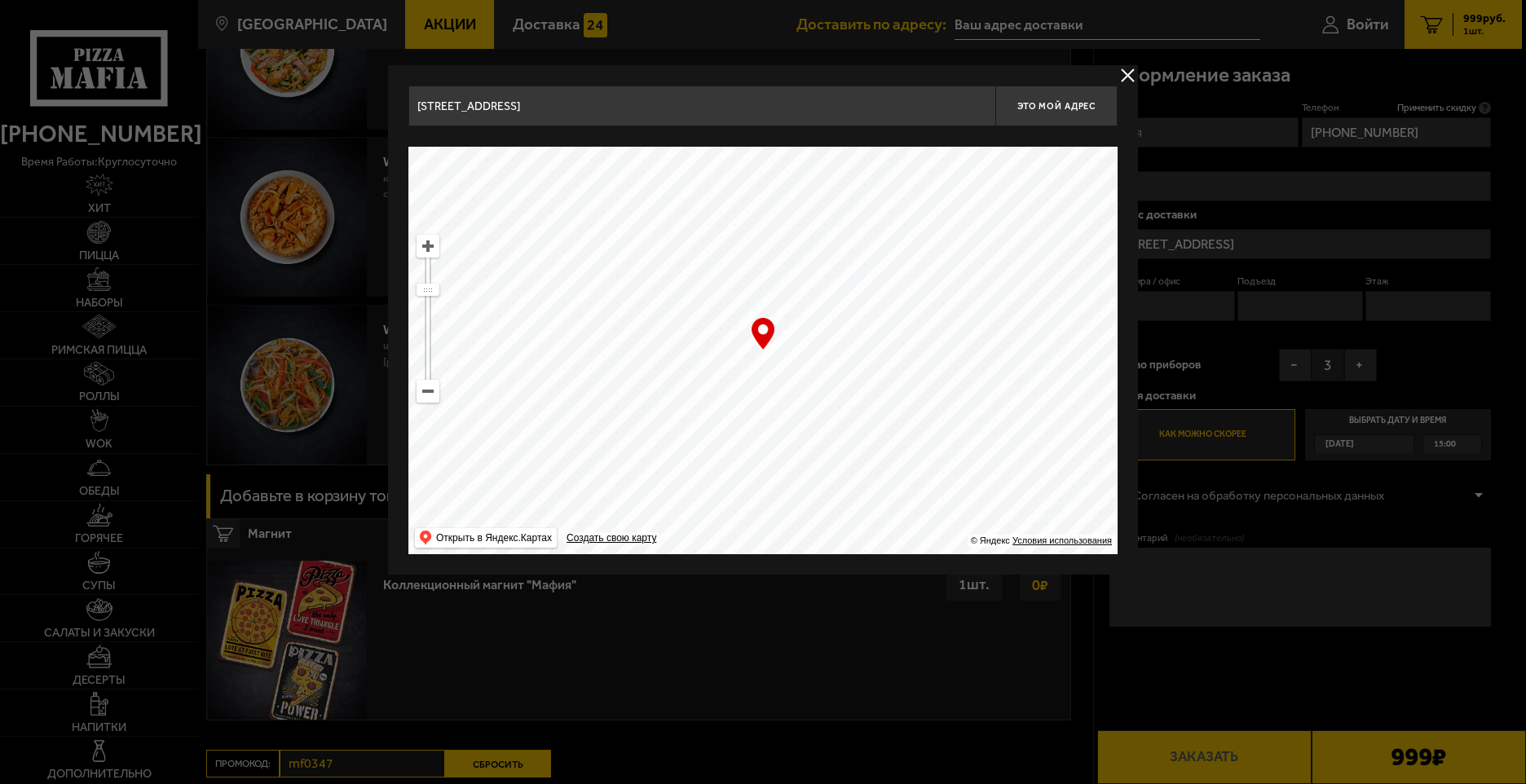
type input "[STREET_ADDRESS]"
click at [433, 248] on ymaps at bounding box center [428, 246] width 21 height 21
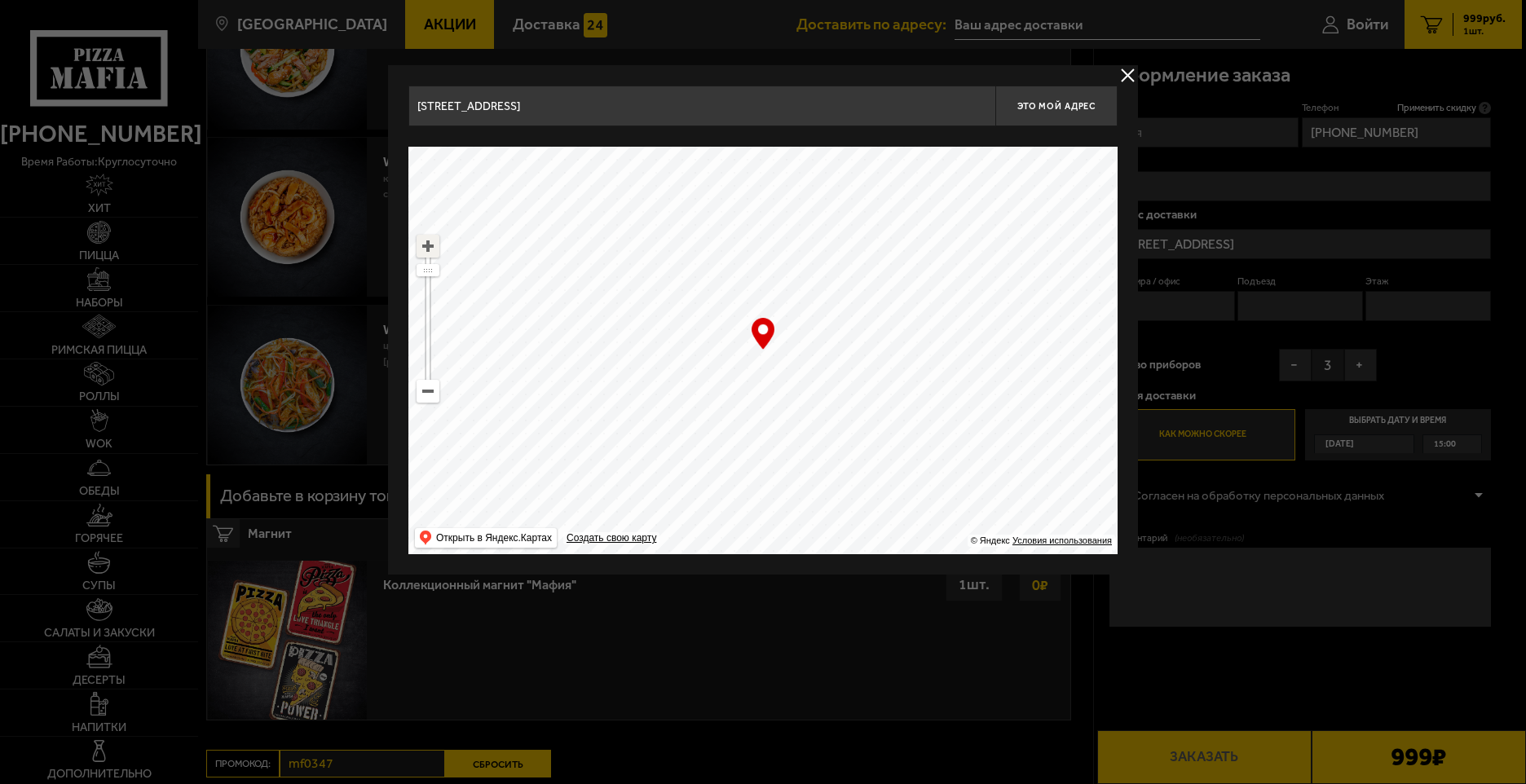
click at [436, 249] on ymaps at bounding box center [428, 246] width 21 height 21
drag, startPoint x: 714, startPoint y: 407, endPoint x: 968, endPoint y: 412, distance: 254.0
click at [968, 412] on ymaps at bounding box center [763, 350] width 709 height 407
type input "[STREET_ADDRESS]"
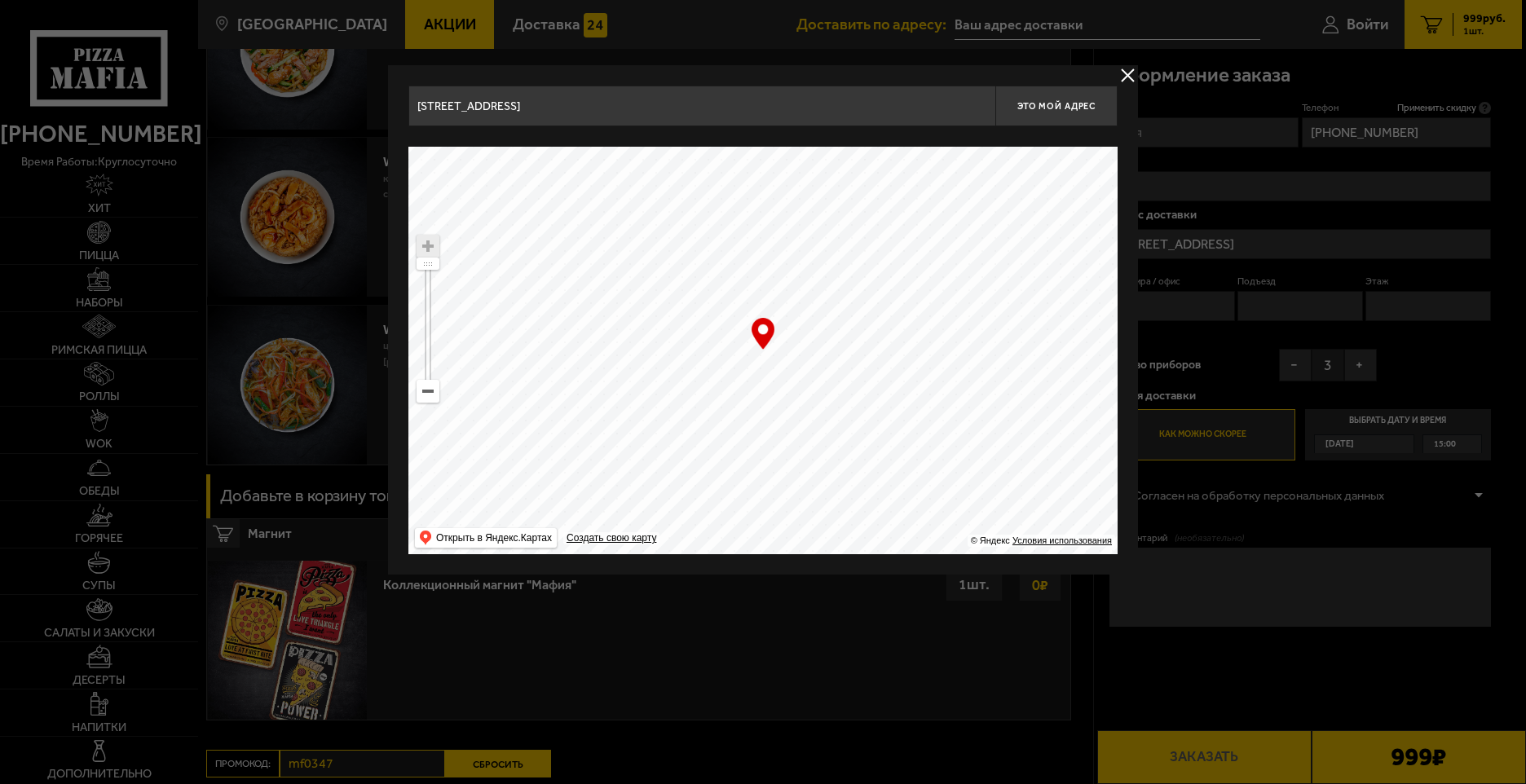
type input "[STREET_ADDRESS]"
drag, startPoint x: 868, startPoint y: 422, endPoint x: 914, endPoint y: 343, distance: 91.4
click at [914, 343] on ymaps at bounding box center [763, 350] width 709 height 407
drag, startPoint x: 912, startPoint y: 382, endPoint x: 710, endPoint y: 361, distance: 203.1
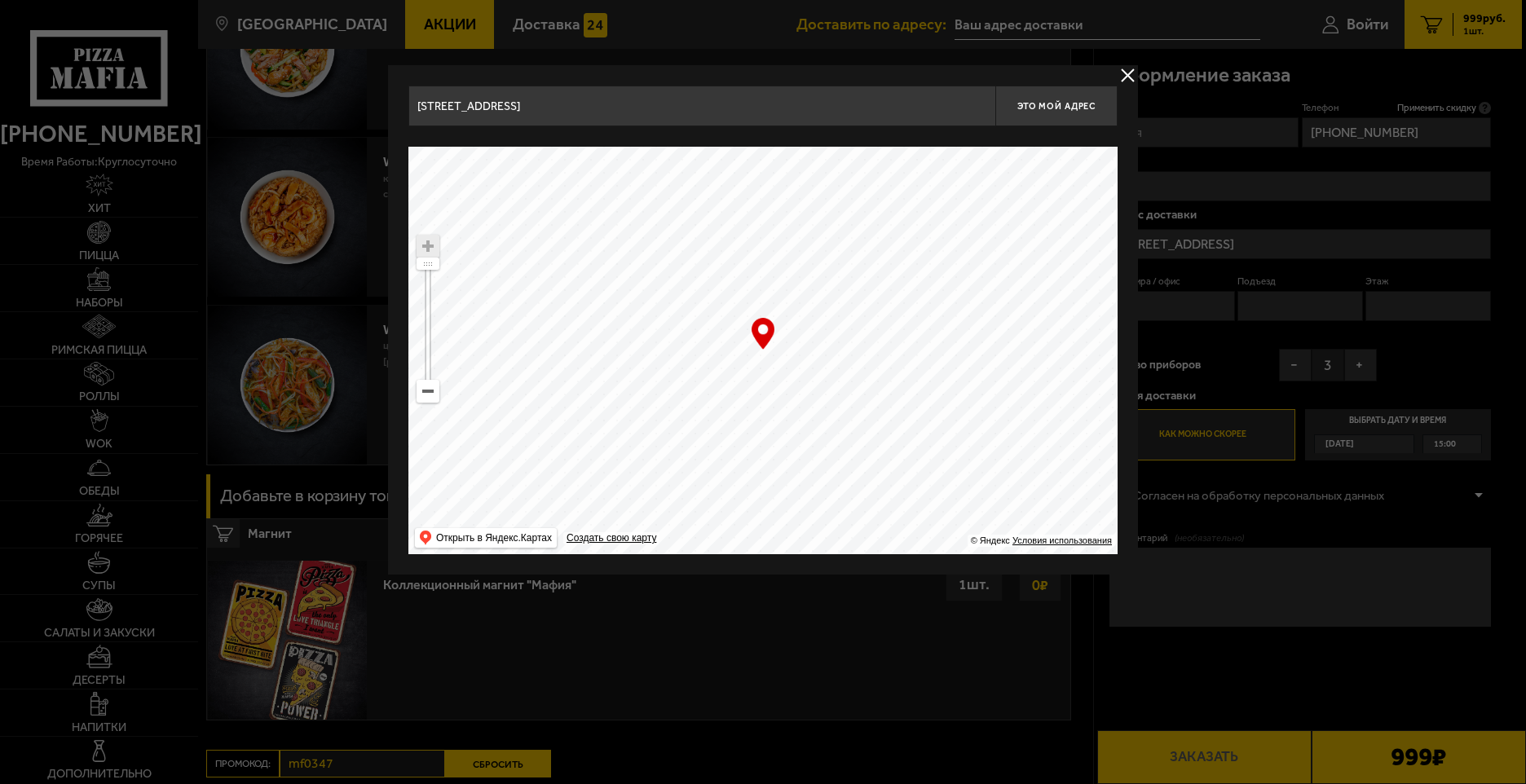
click at [536, 373] on ymaps at bounding box center [763, 350] width 709 height 407
drag, startPoint x: 986, startPoint y: 351, endPoint x: 599, endPoint y: 388, distance: 388.8
click at [599, 388] on ymaps at bounding box center [763, 350] width 709 height 407
drag, startPoint x: 807, startPoint y: 384, endPoint x: 704, endPoint y: 413, distance: 107.0
click at [704, 413] on ymaps at bounding box center [763, 350] width 709 height 407
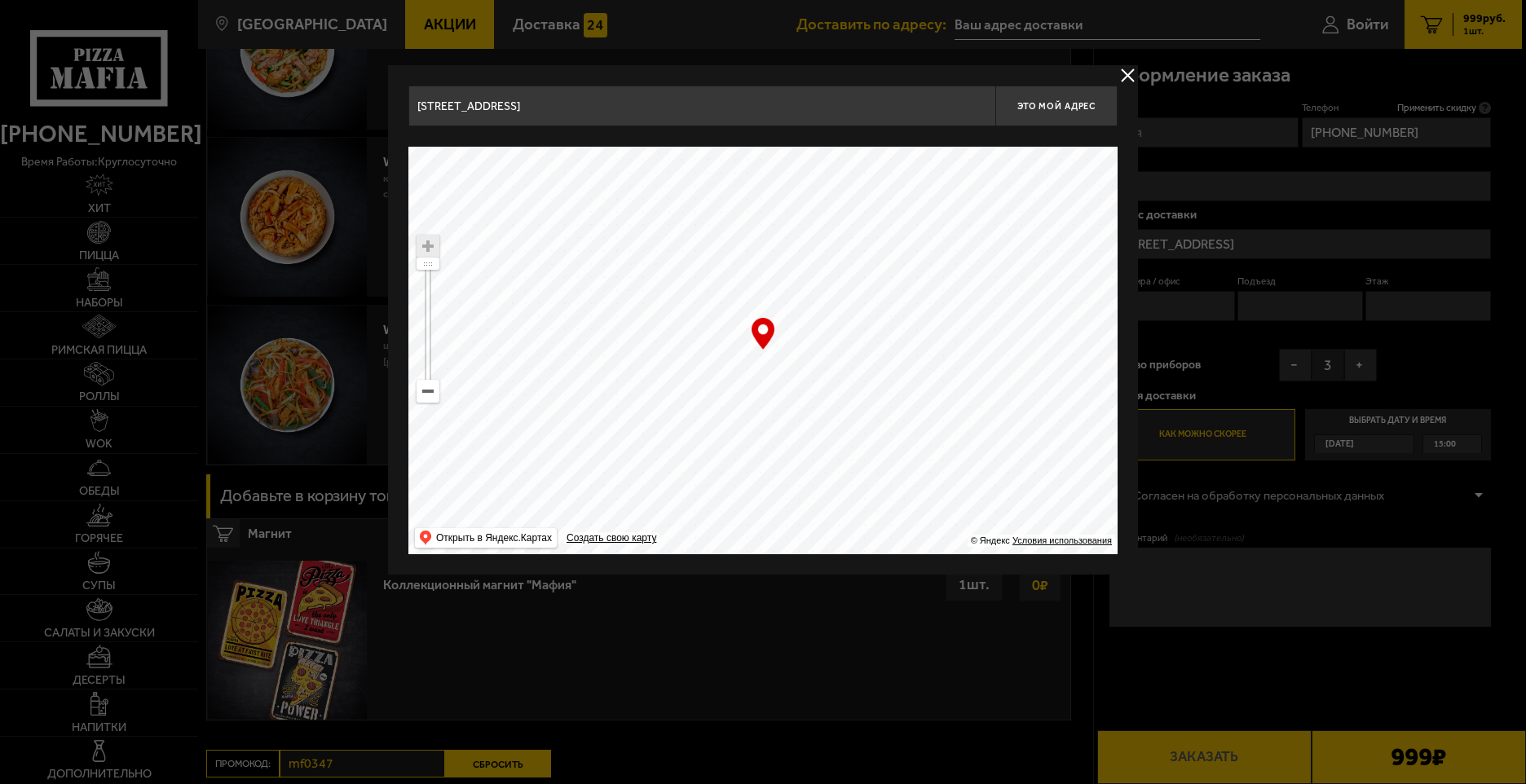
type input "[STREET_ADDRESS]"
drag, startPoint x: 778, startPoint y: 396, endPoint x: 746, endPoint y: 396, distance: 32.0
click at [746, 396] on ymaps at bounding box center [763, 350] width 709 height 407
drag, startPoint x: 746, startPoint y: 396, endPoint x: 773, endPoint y: 392, distance: 27.3
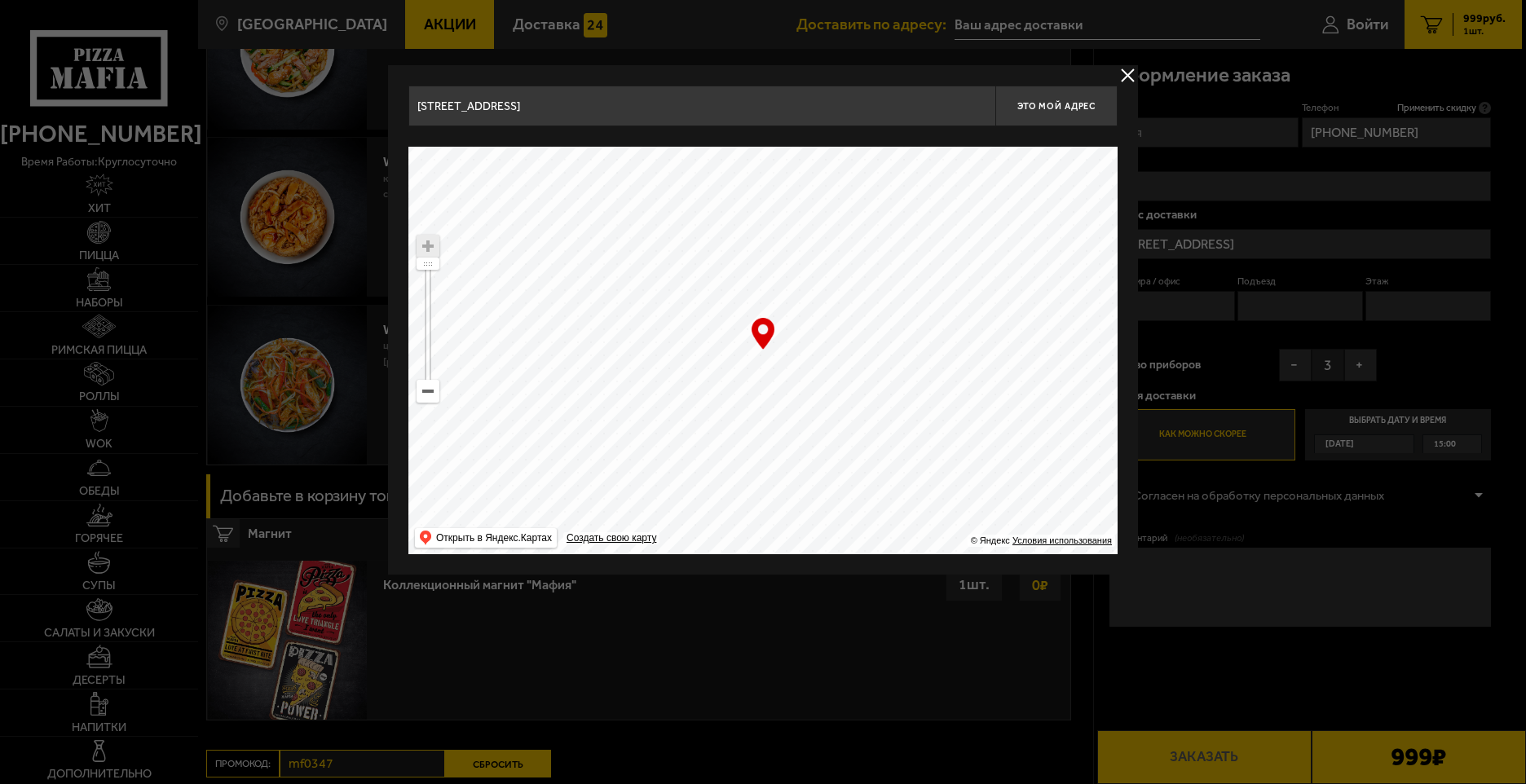
click at [773, 392] on ymaps at bounding box center [763, 350] width 709 height 407
click at [1091, 99] on button "Это мой адрес" at bounding box center [1056, 106] width 122 height 41
type input "[STREET_ADDRESS]"
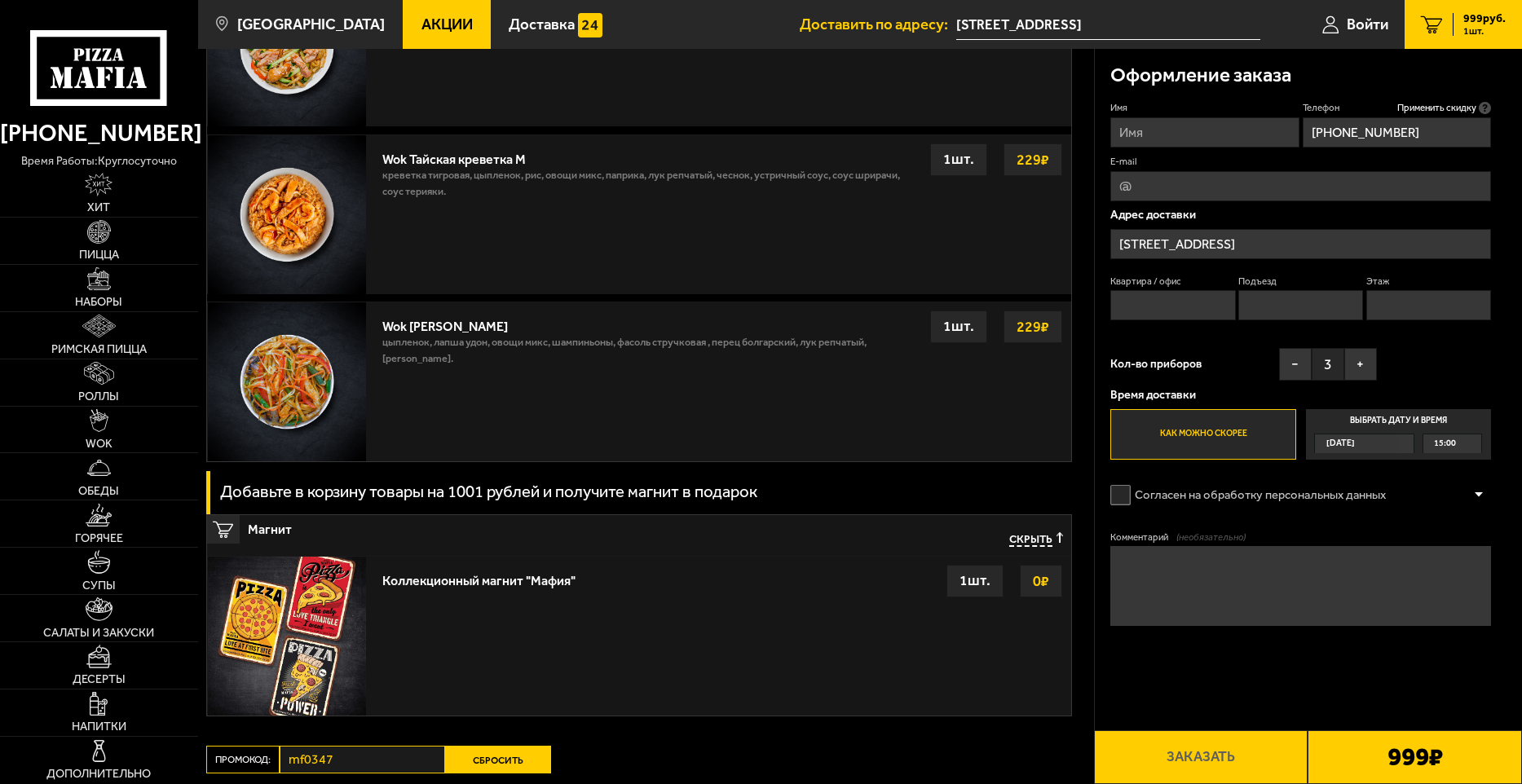
click at [1355, 445] on span "[DATE]" at bounding box center [1341, 443] width 29 height 18
click at [0, 0] on input "Выбрать дату и время [DATE] 15:00" at bounding box center [0, 0] width 0 height 0
click at [1398, 443] on div "[DATE]" at bounding box center [1356, 443] width 83 height 18
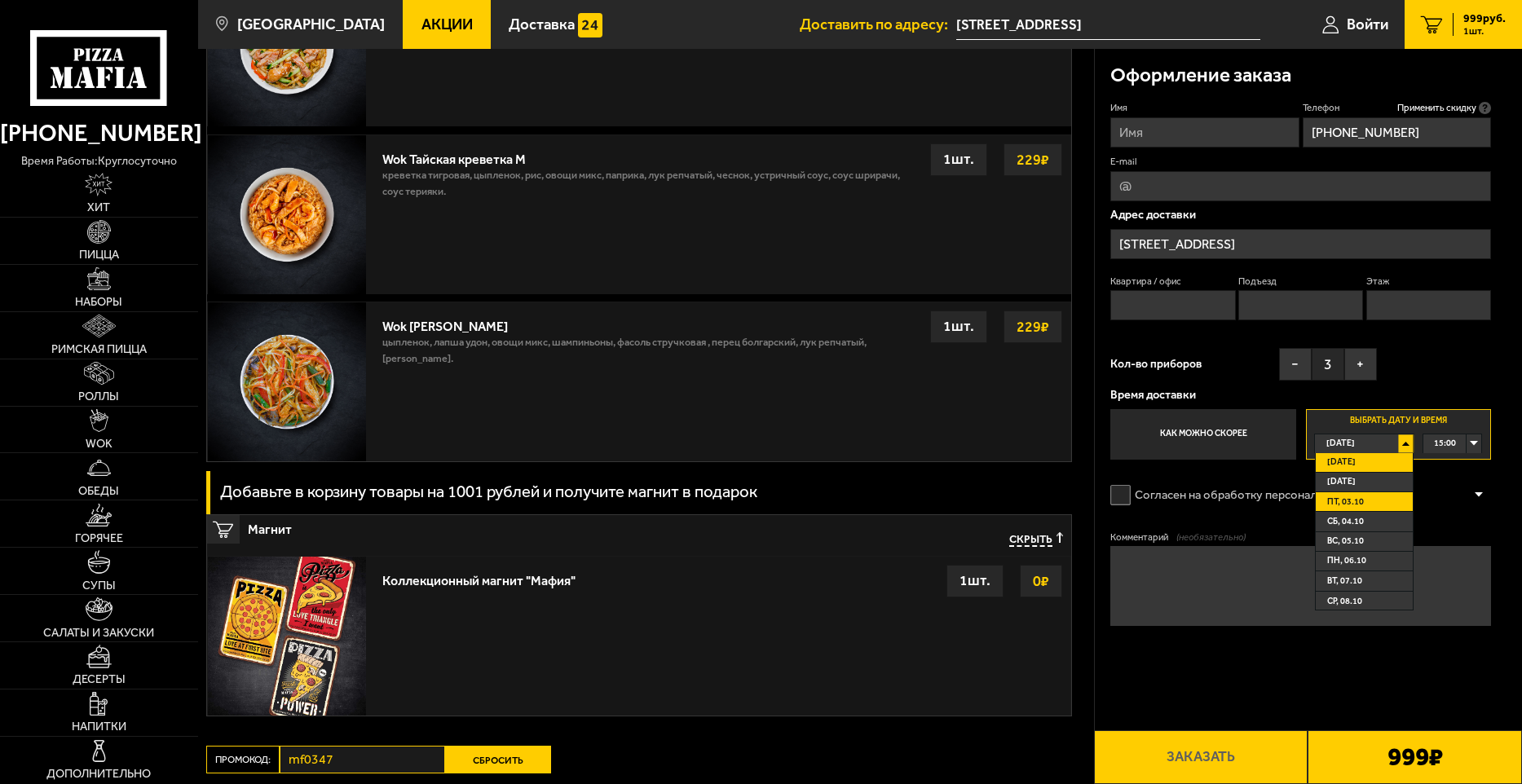
click at [1383, 498] on li "пт, 03.10" at bounding box center [1364, 502] width 97 height 20
click at [1468, 443] on div "00:00" at bounding box center [1451, 443] width 58 height 18
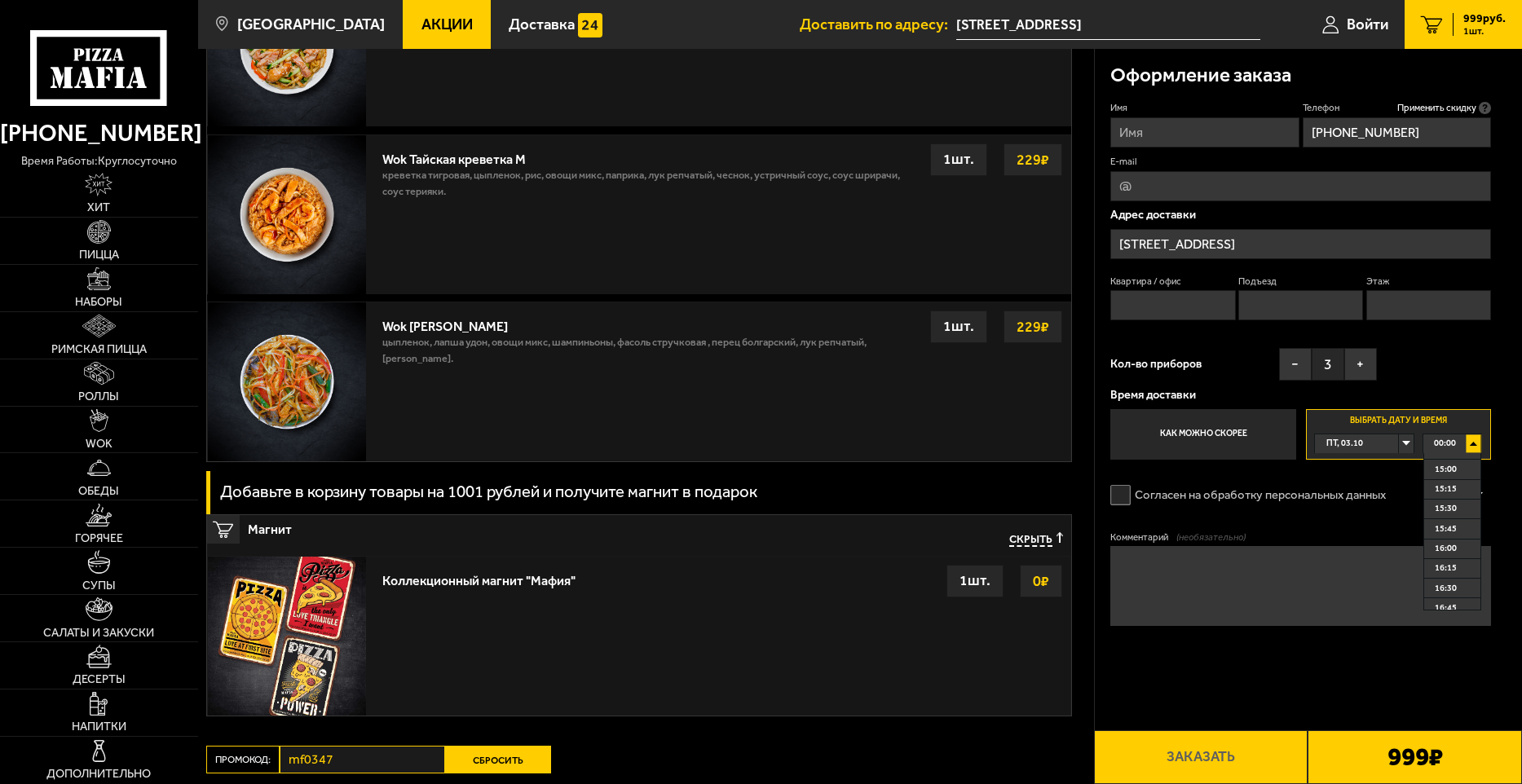
scroll to position [1222, 0]
click at [1440, 510] on span "16:00" at bounding box center [1445, 507] width 22 height 18
click at [1308, 560] on textarea "Комментарий (необязательно)" at bounding box center [1300, 585] width 380 height 79
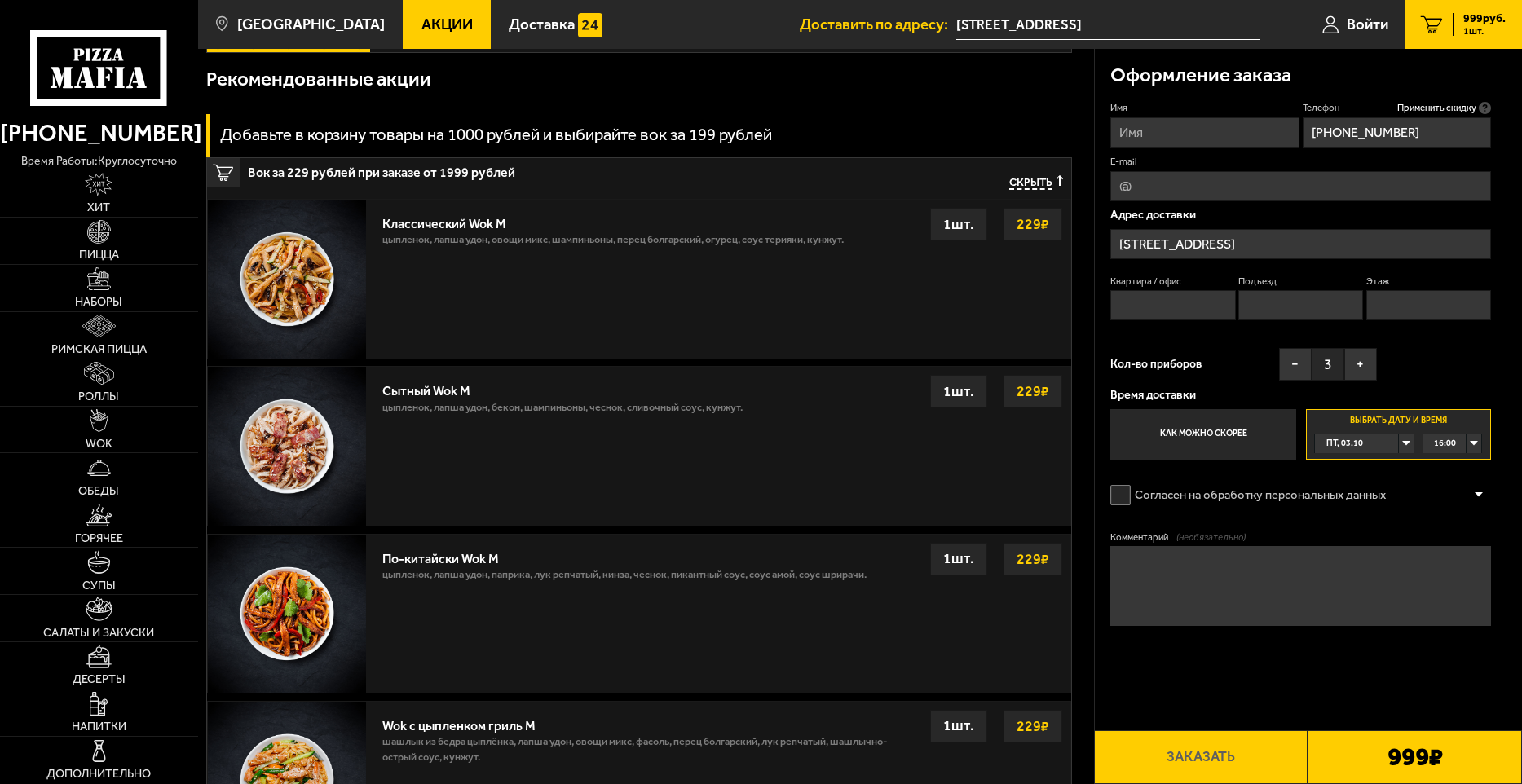
scroll to position [690, 0]
